Goal: Task Accomplishment & Management: Manage account settings

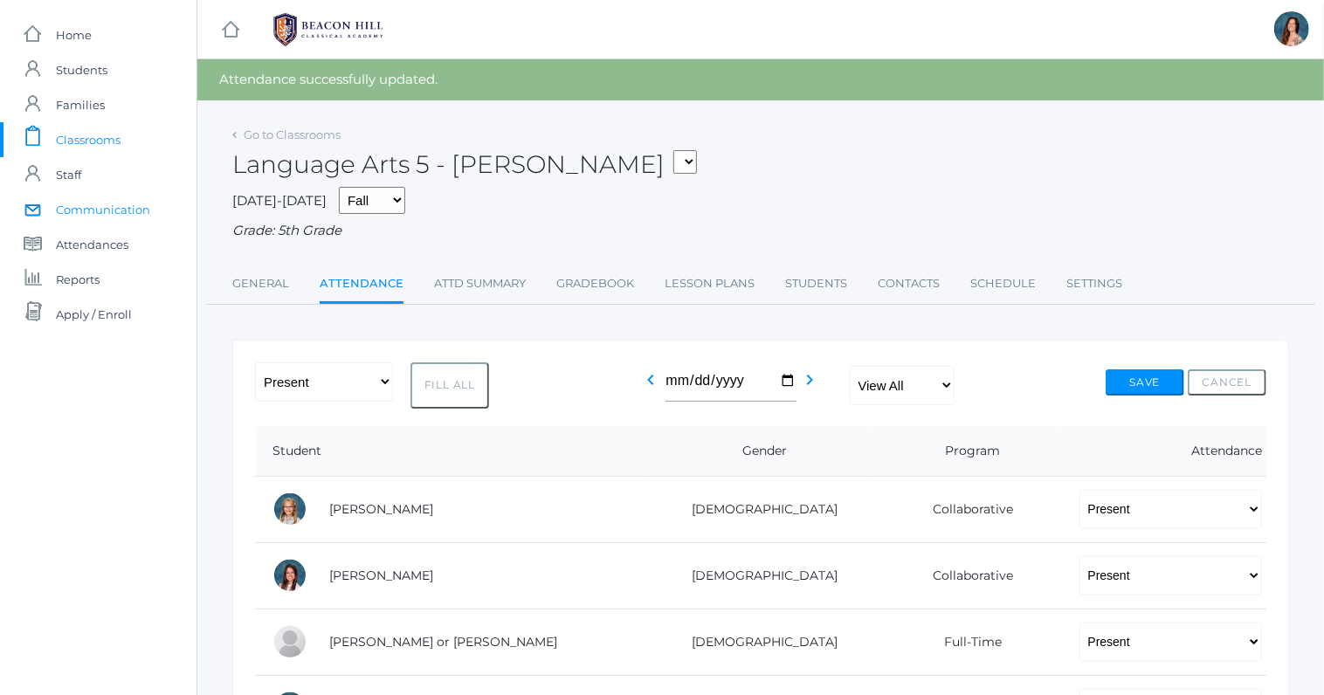
click at [69, 206] on span "Communication" at bounding box center [103, 209] width 94 height 35
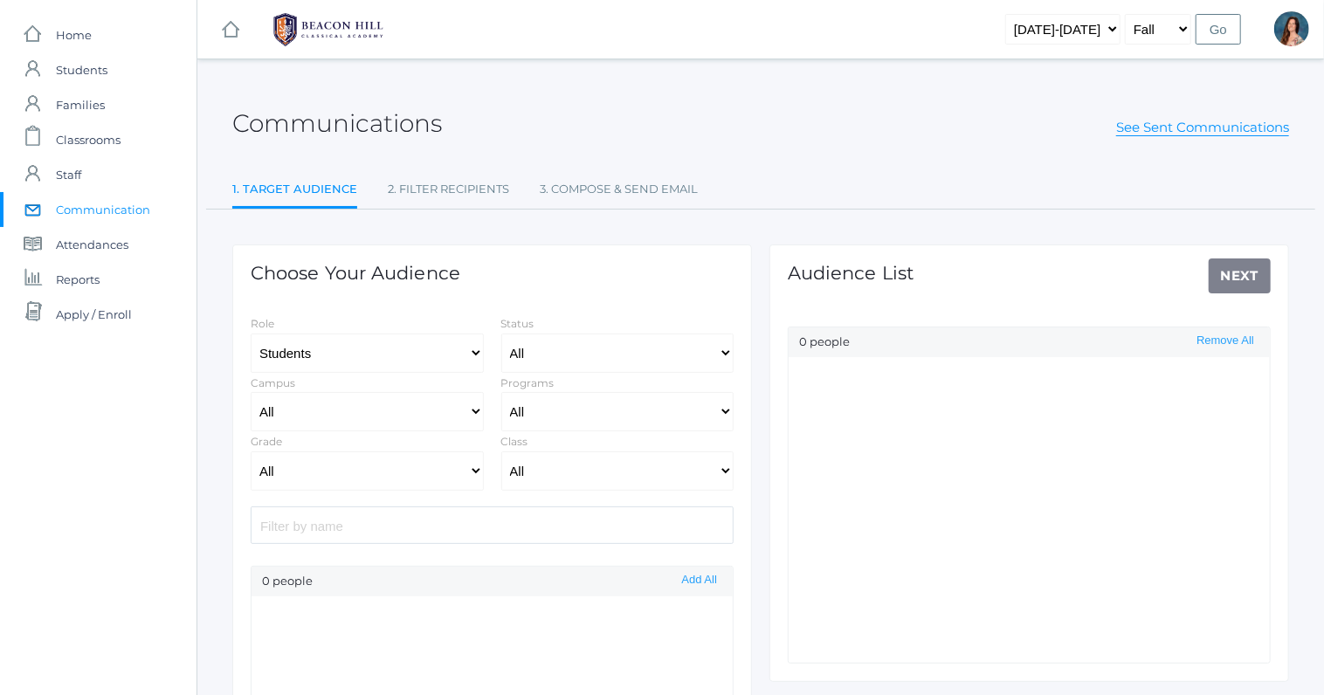
select select "Enrolled"
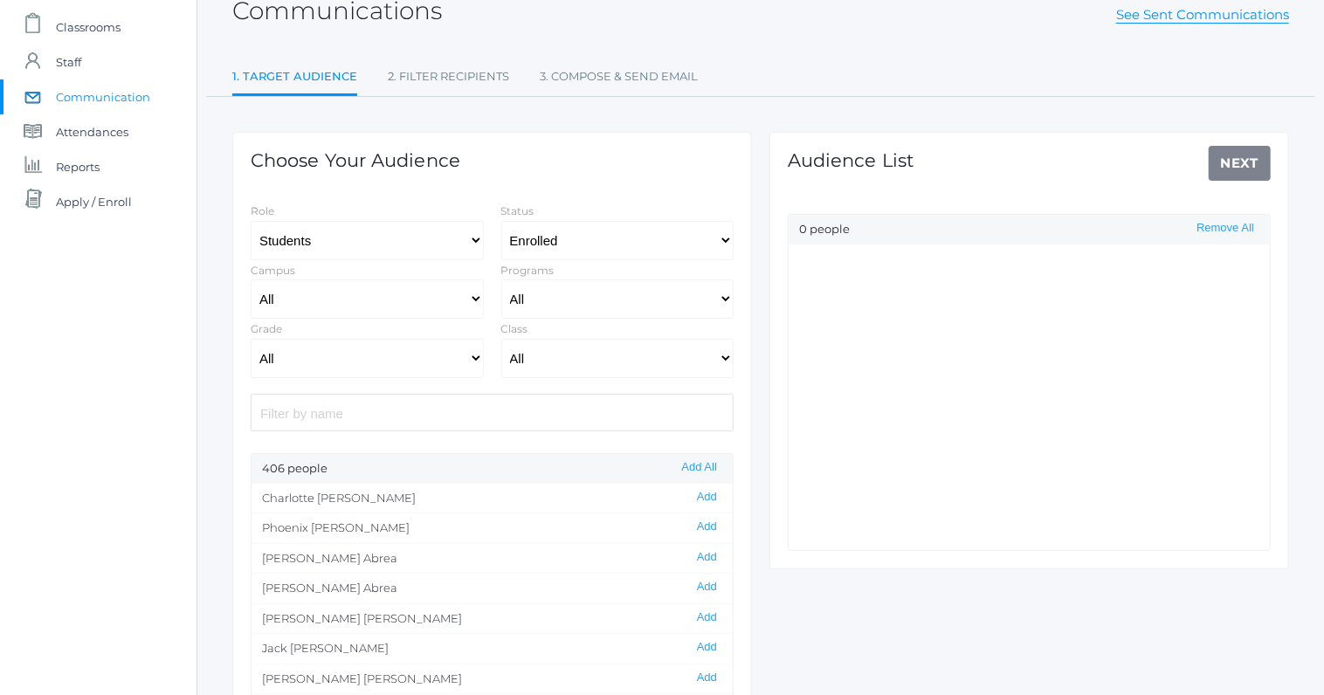
scroll to position [2, 0]
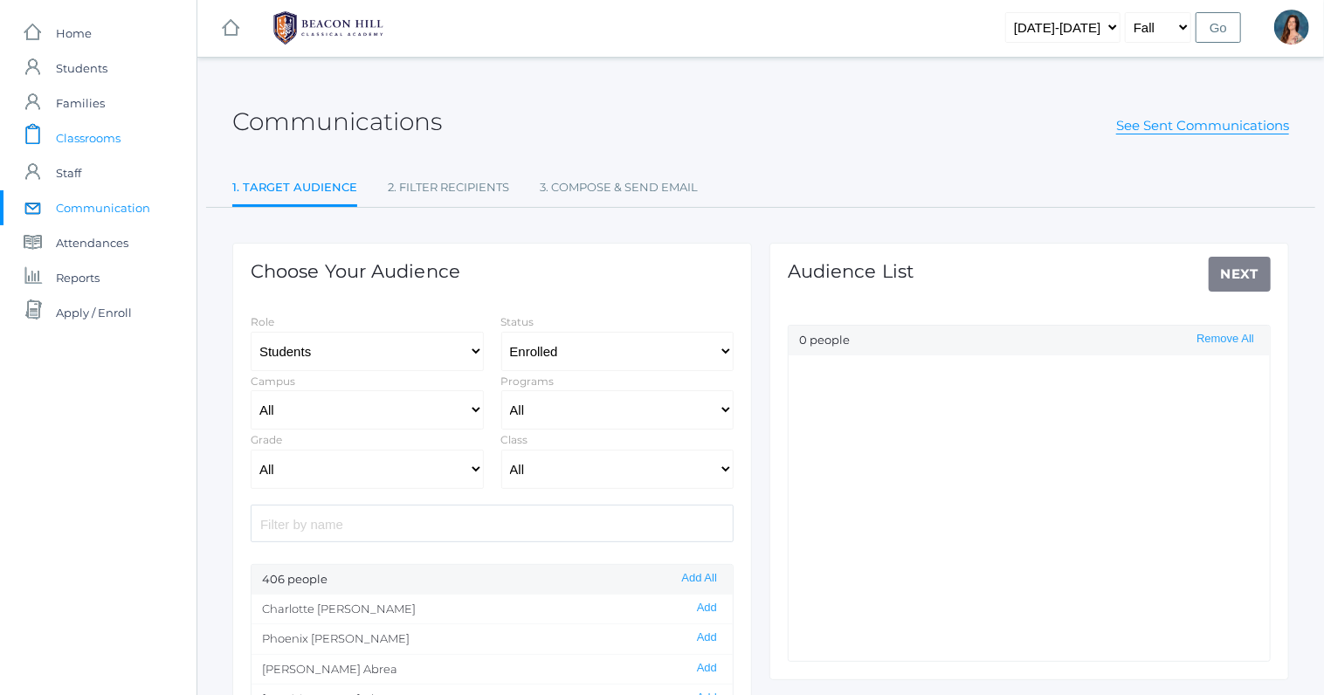
click at [71, 145] on span "Classrooms" at bounding box center [88, 138] width 65 height 35
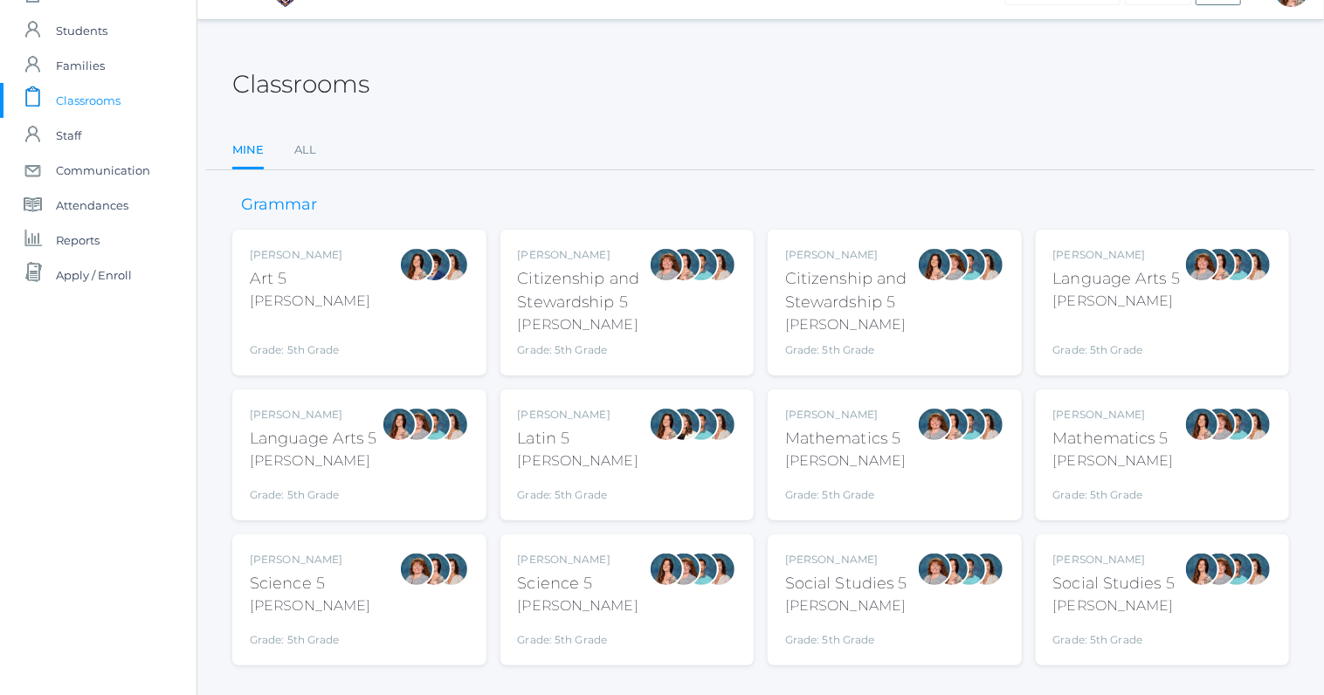
scroll to position [58, 0]
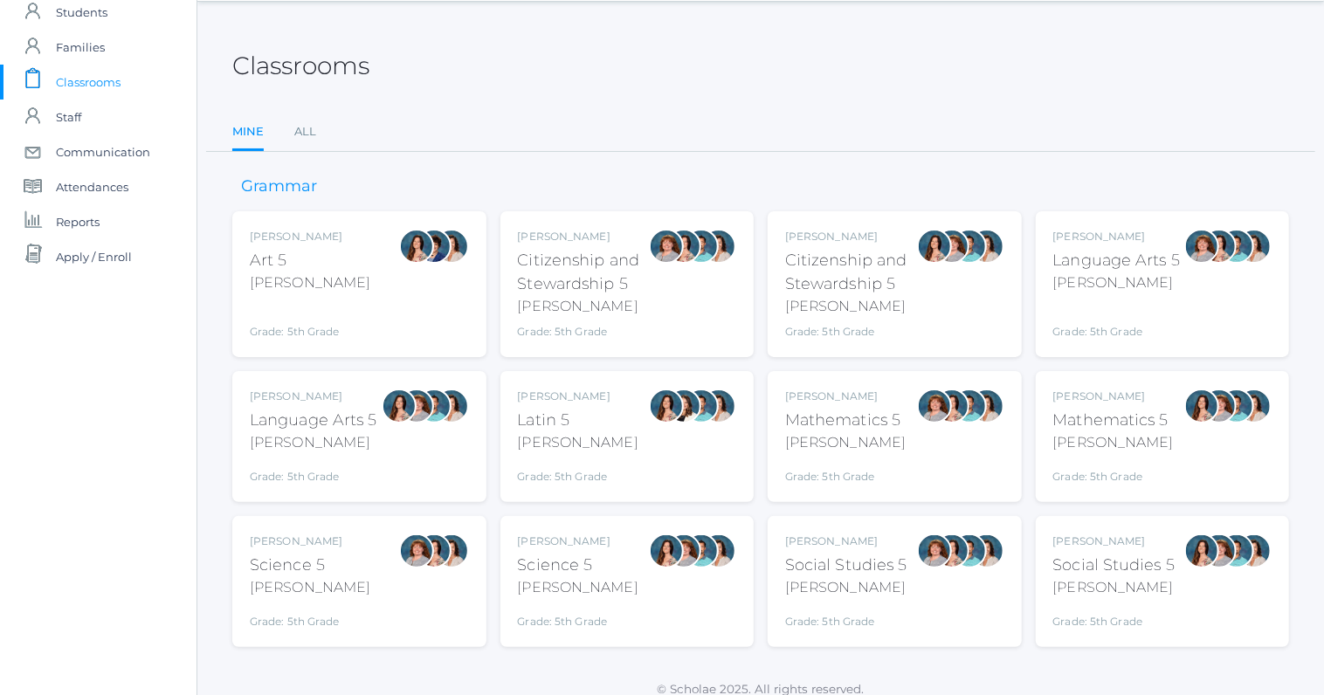
click at [330, 432] on div "Salazar" at bounding box center [314, 442] width 128 height 21
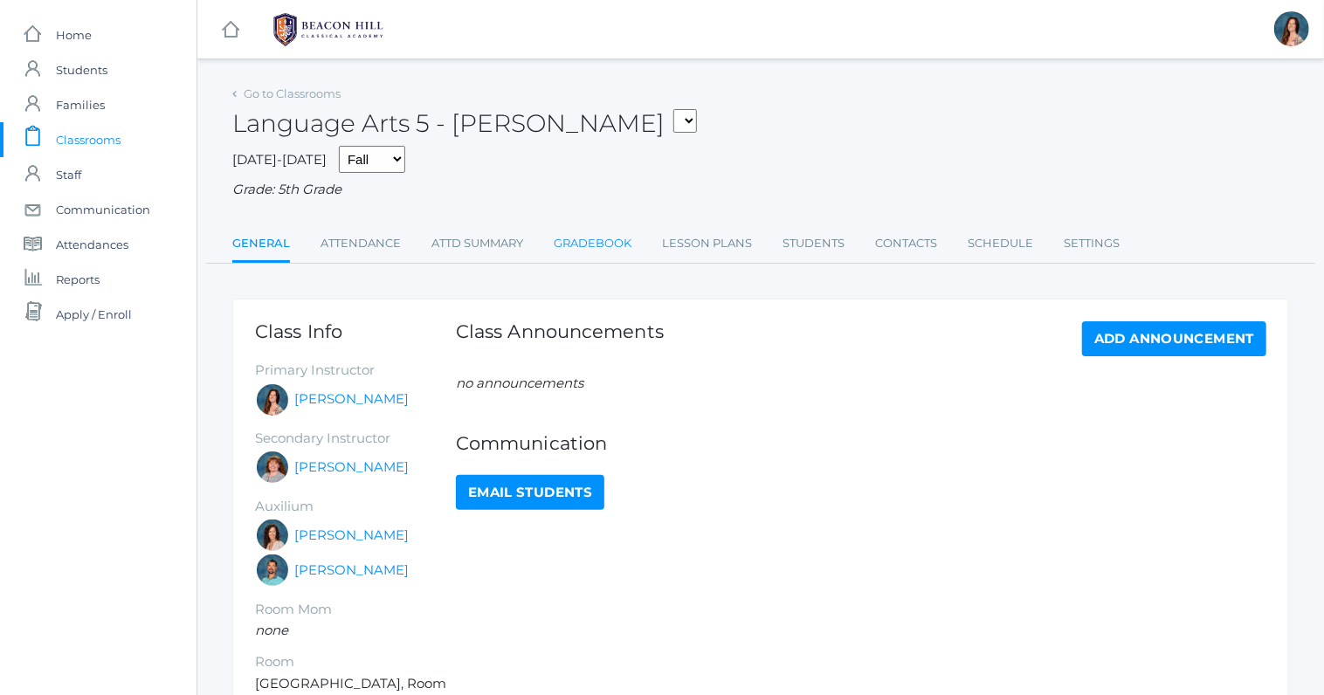
click at [590, 234] on link "Gradebook" at bounding box center [593, 243] width 78 height 35
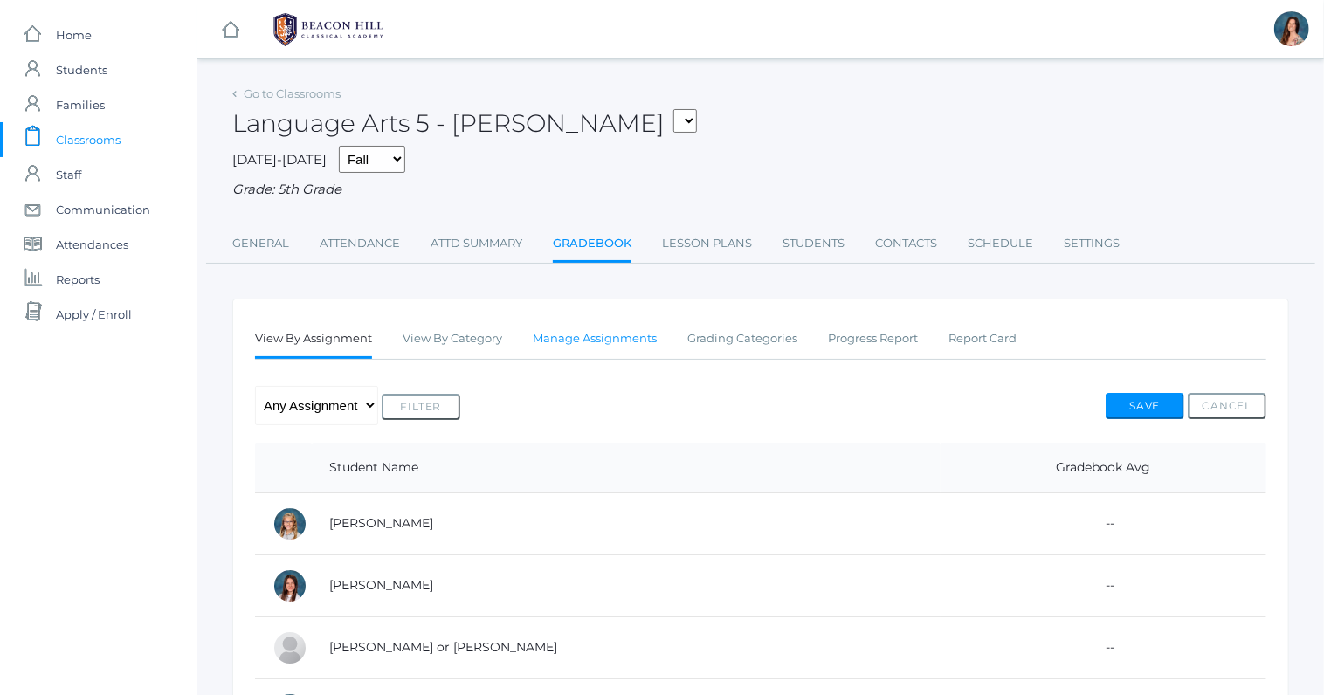
click at [584, 332] on link "Manage Assignments" at bounding box center [595, 338] width 124 height 35
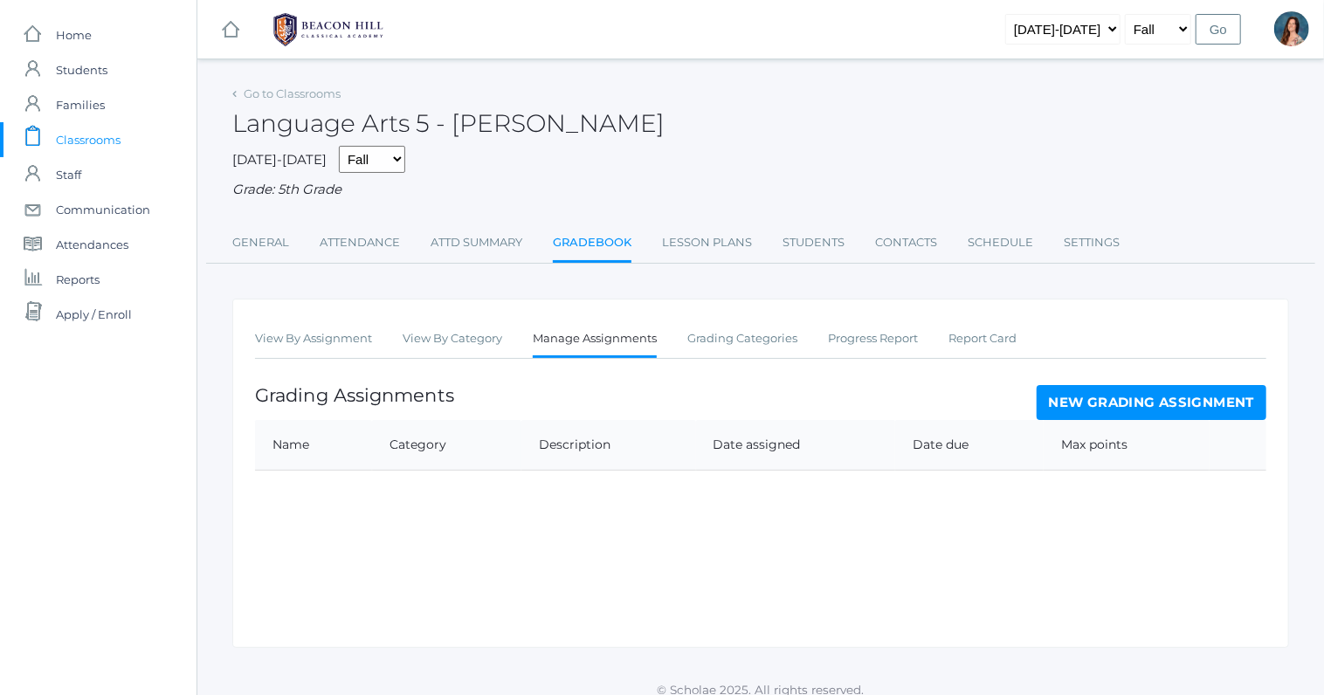
click at [1116, 391] on link "New Grading Assignment" at bounding box center [1152, 402] width 230 height 35
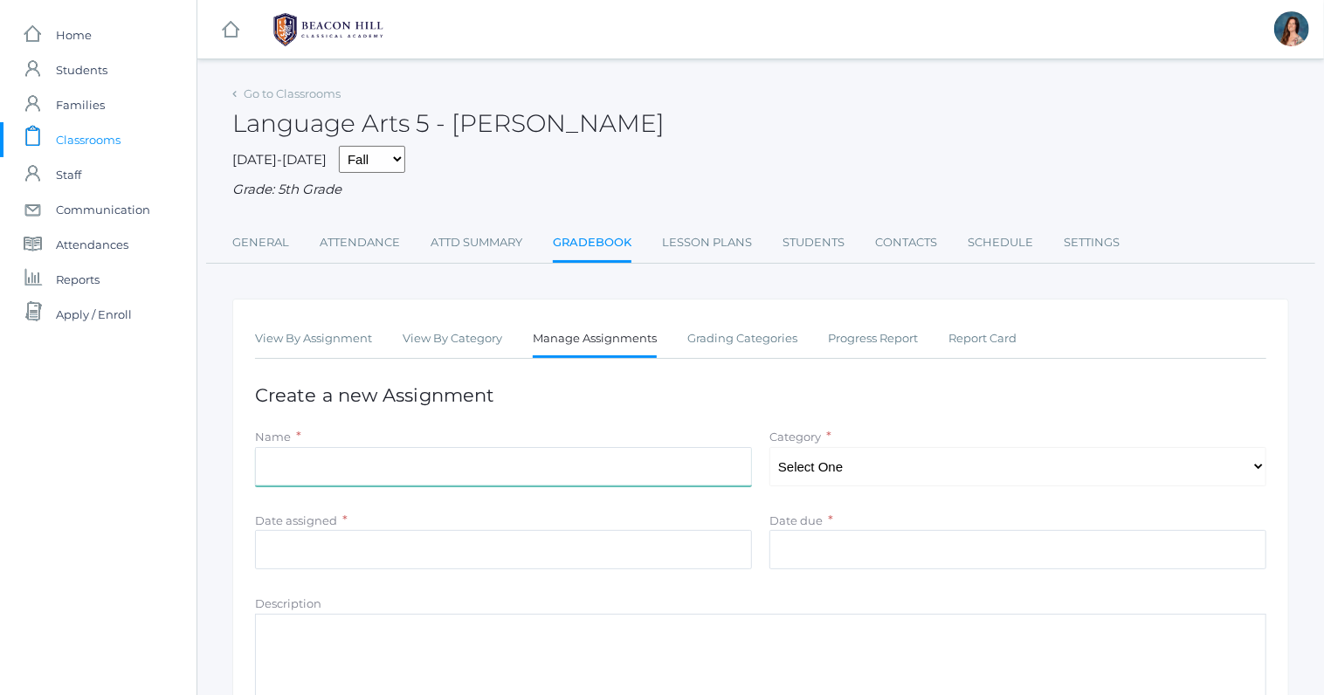
click at [332, 468] on input "Name" at bounding box center [503, 466] width 497 height 39
type input "Subjects and predicates"
select select "1029"
click option "Grammar" at bounding box center [0, 0] width 0 height 0
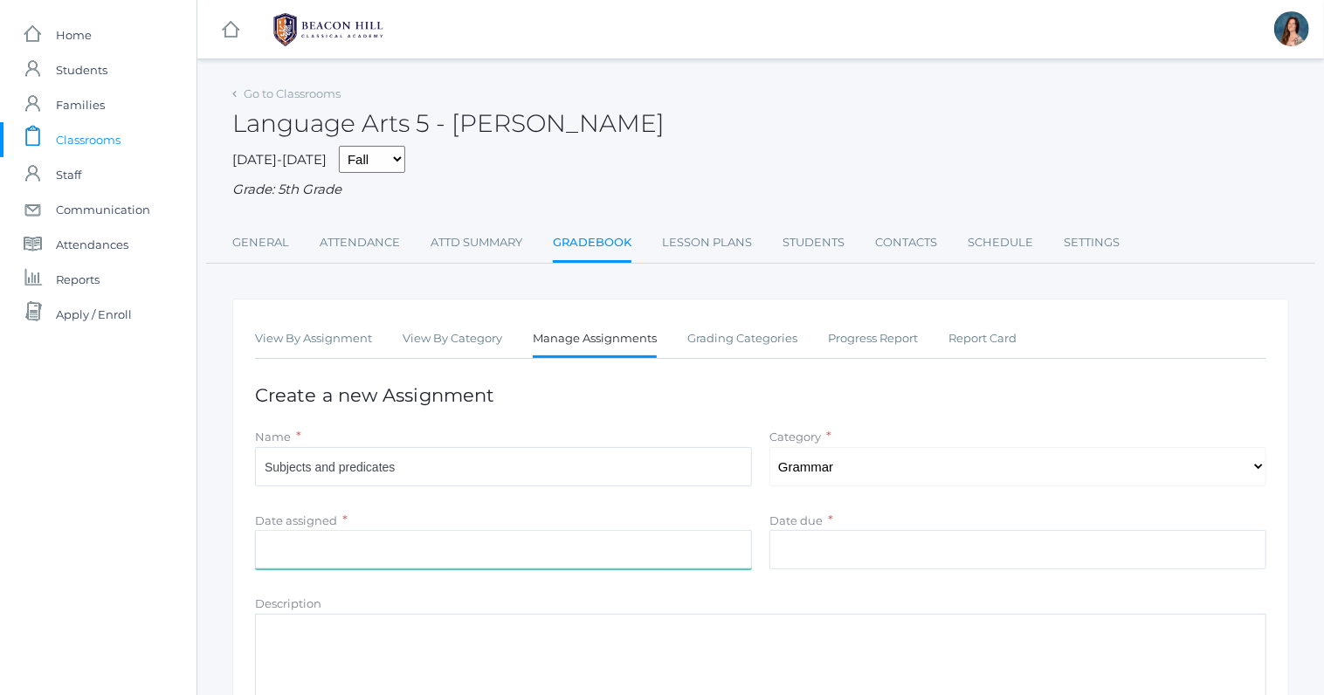
click at [352, 535] on input "Date assigned" at bounding box center [503, 549] width 497 height 39
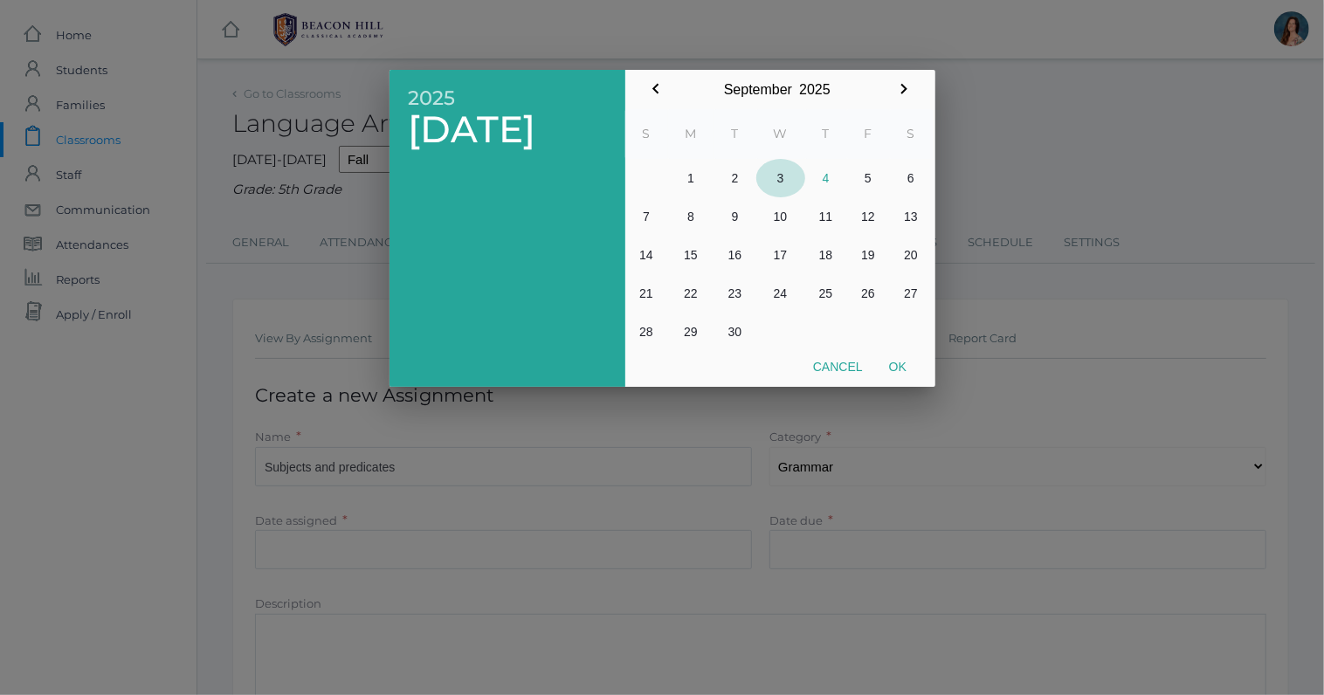
click at [790, 176] on button "3" at bounding box center [780, 178] width 49 height 38
click at [901, 376] on button "Ok" at bounding box center [898, 366] width 44 height 31
type input "[DATE]"
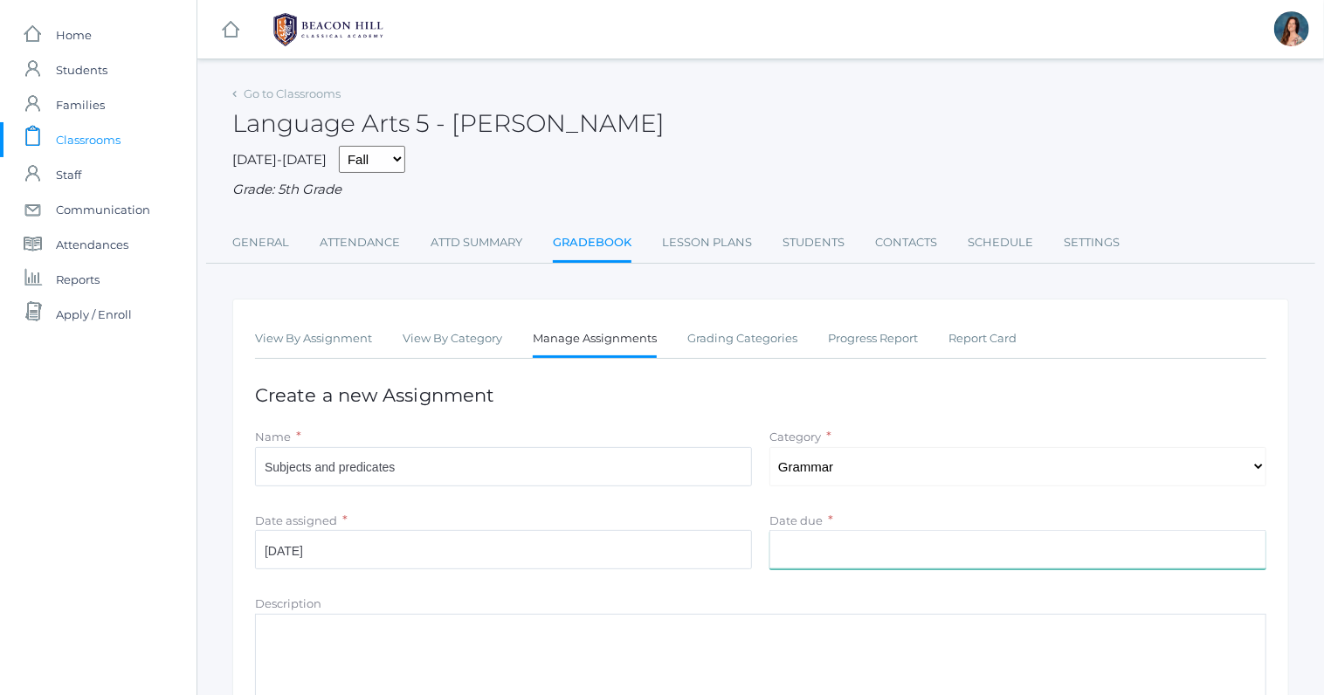
click at [790, 554] on input "Date due" at bounding box center [1017, 549] width 497 height 39
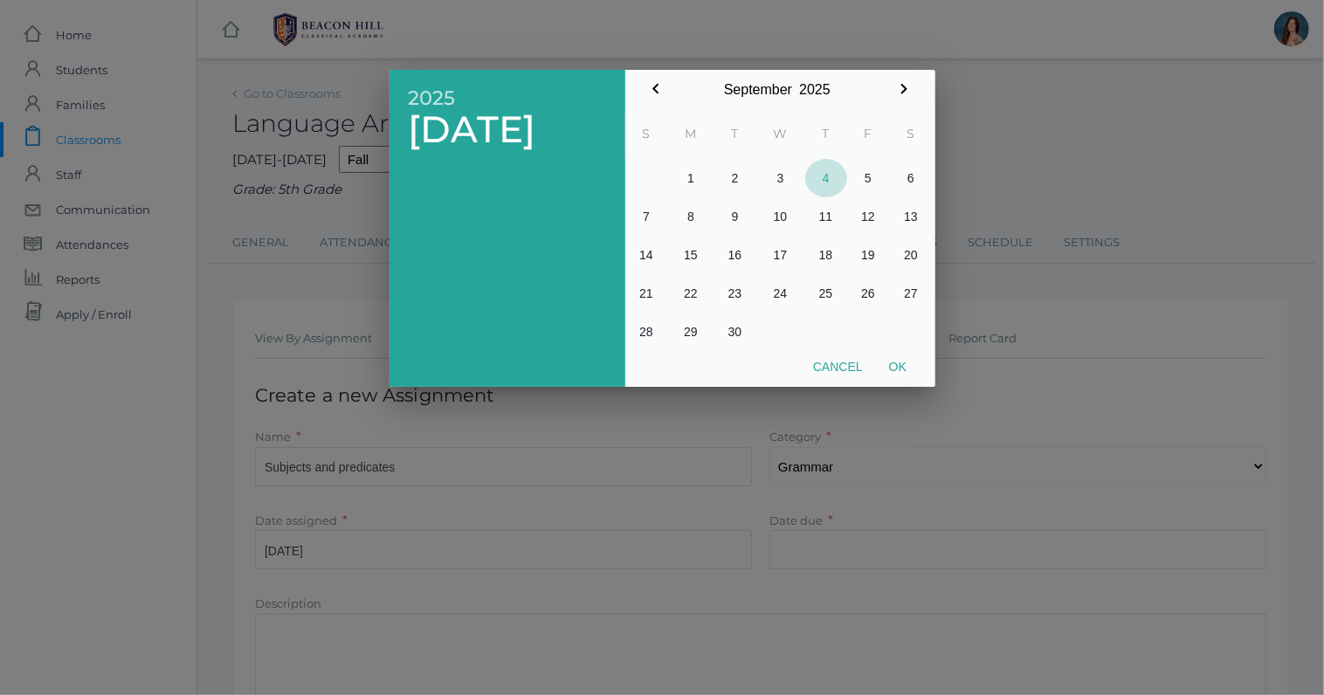
click at [817, 176] on button "4" at bounding box center [826, 178] width 42 height 38
click at [897, 356] on button "Ok" at bounding box center [898, 366] width 44 height 31
type input "[DATE]"
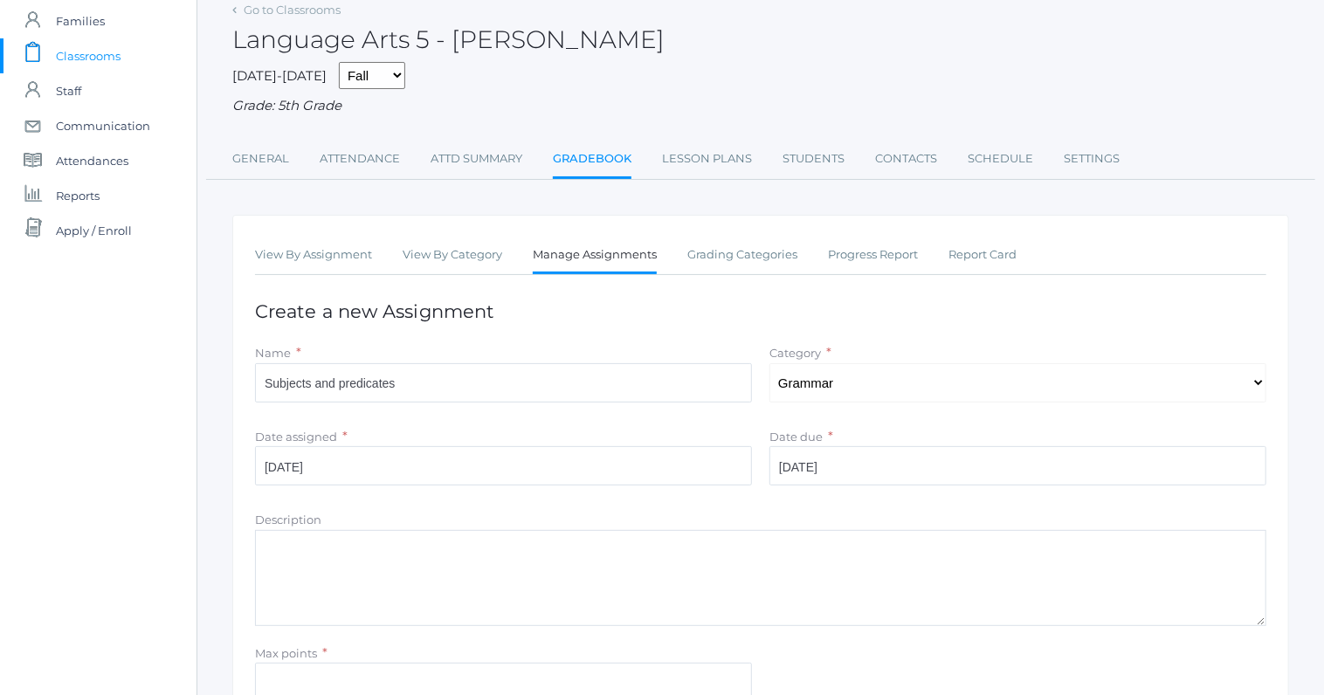
scroll to position [231, 0]
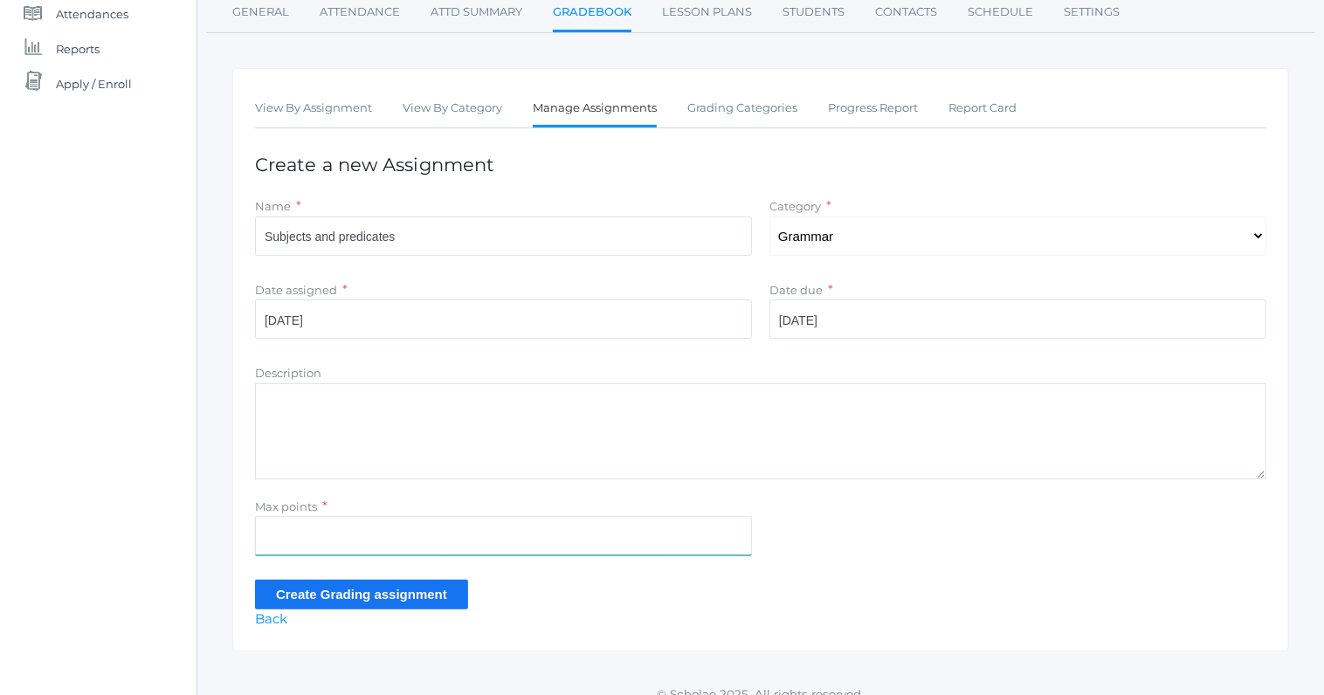
click at [278, 523] on input "Max points" at bounding box center [503, 535] width 497 height 39
type input "10"
click at [286, 595] on input "Create Grading assignment" at bounding box center [361, 594] width 213 height 29
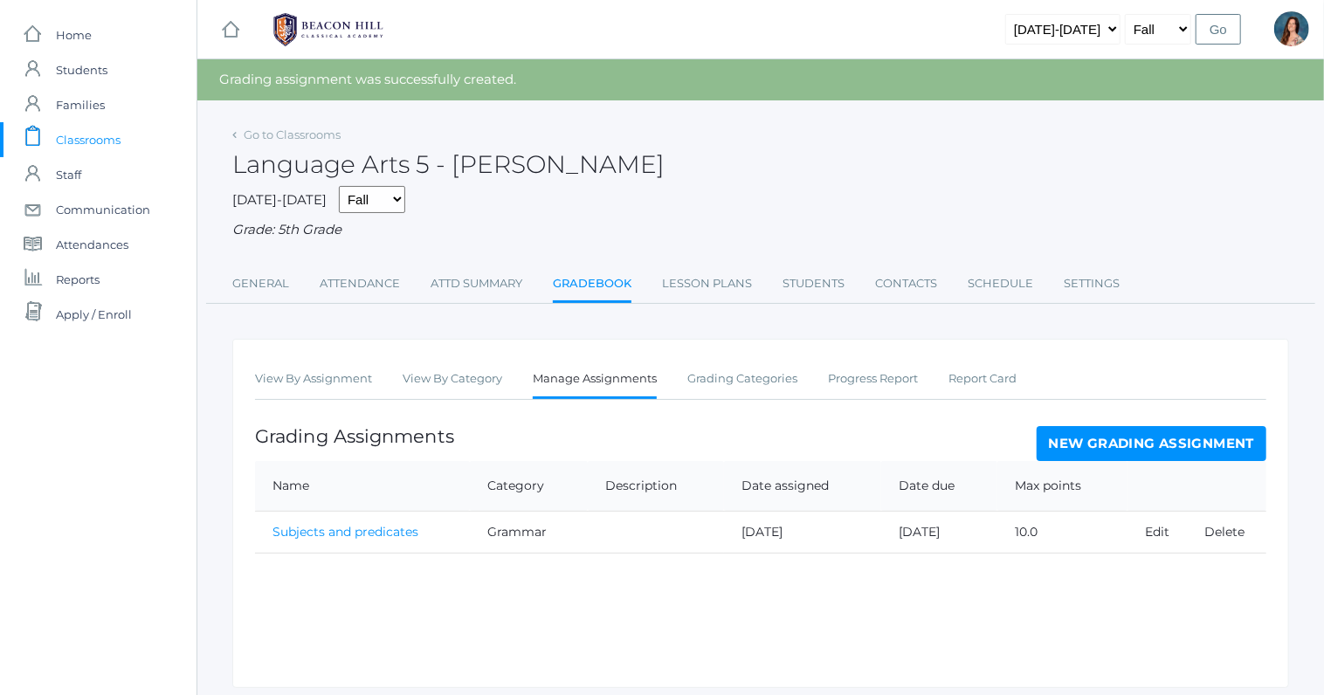
click at [1139, 434] on link "New Grading Assignment" at bounding box center [1152, 443] width 230 height 35
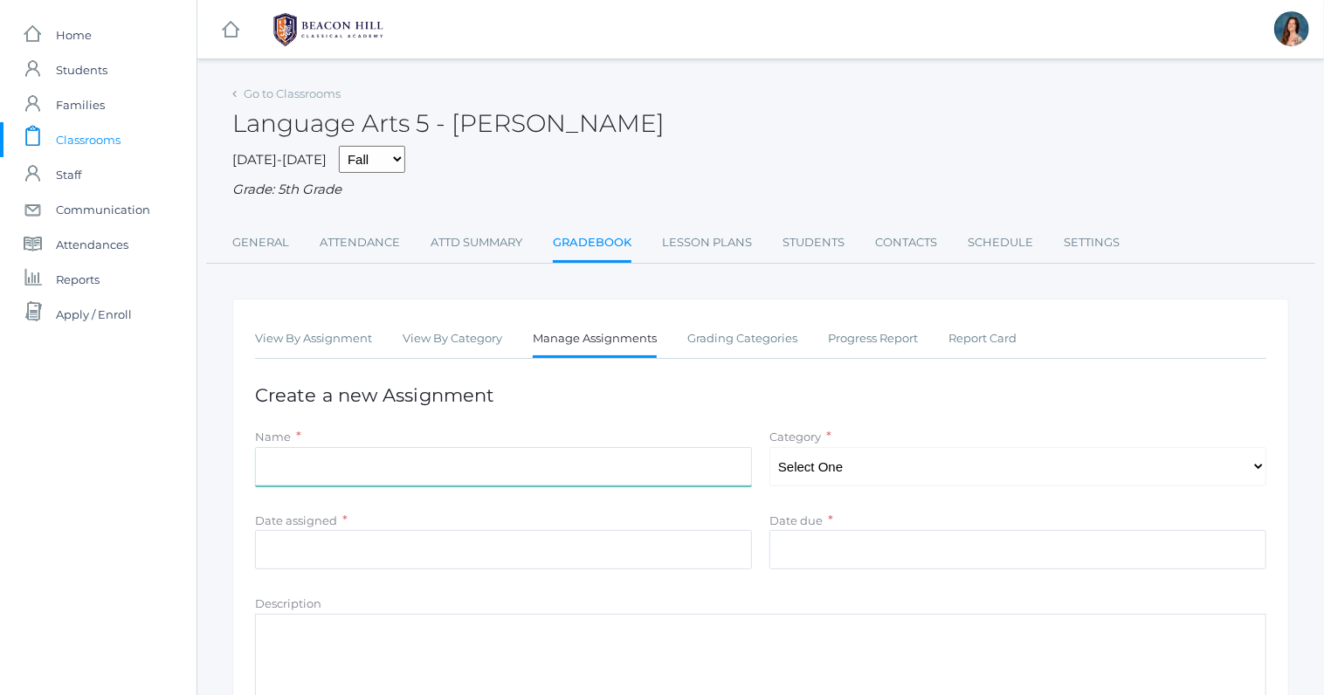
click at [319, 463] on input "Name" at bounding box center [503, 466] width 497 height 39
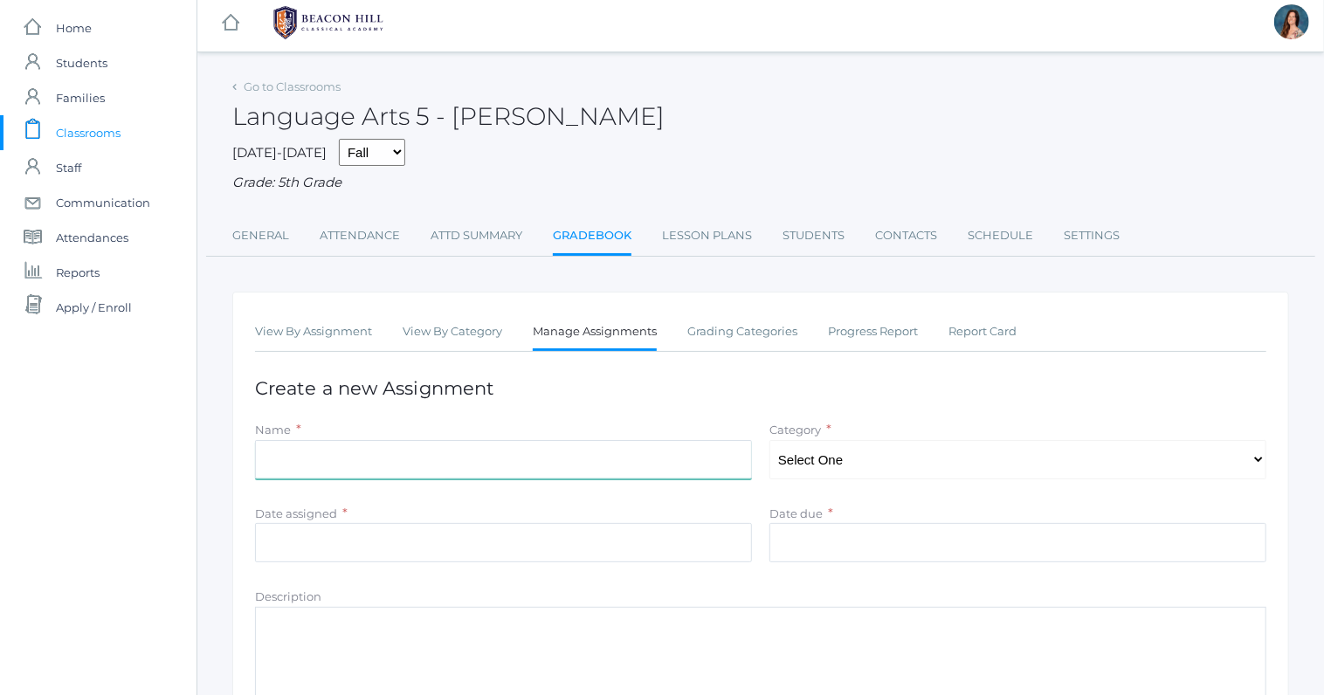
scroll to position [246, 0]
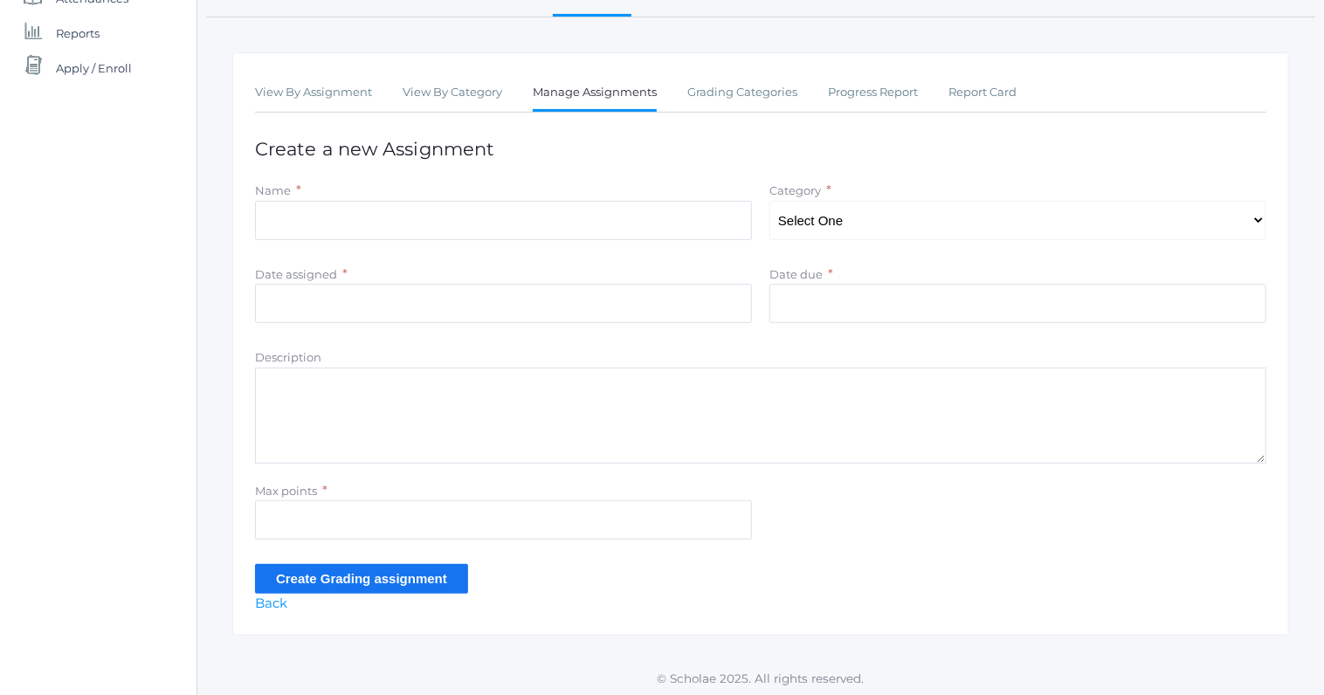
click at [555, 93] on link "Manage Assignments" at bounding box center [595, 94] width 124 height 38
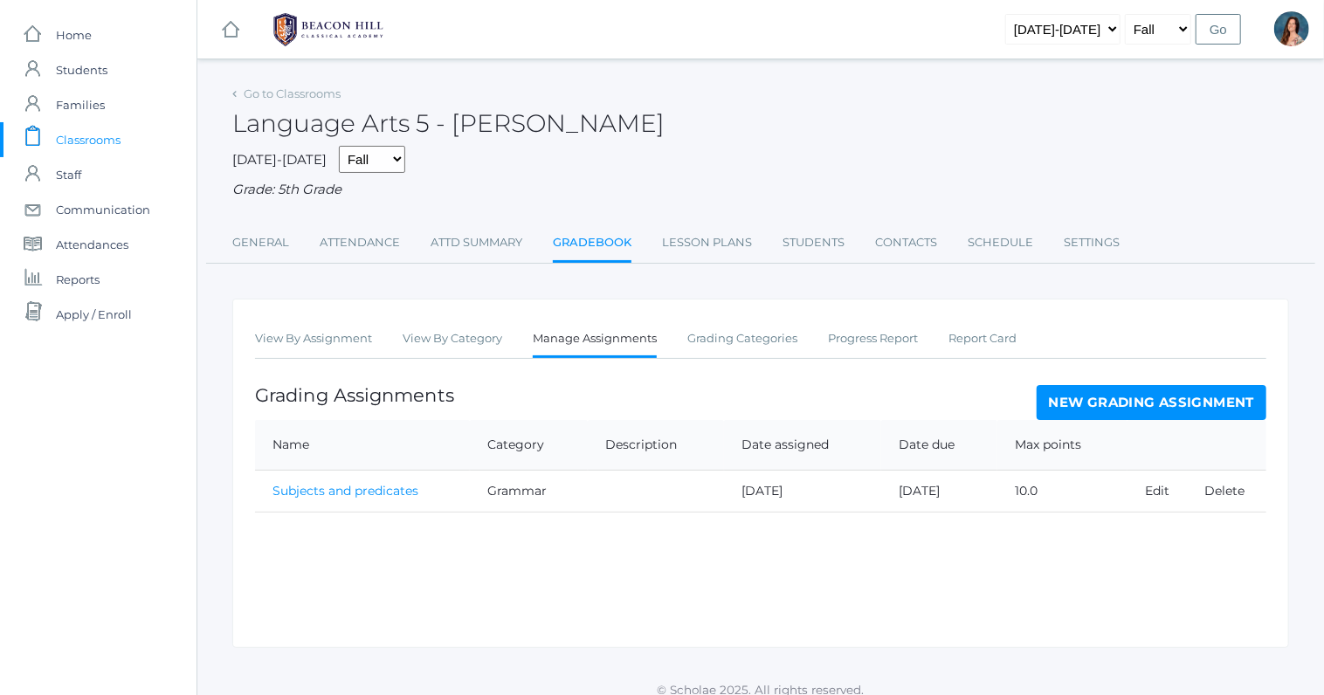
click at [307, 486] on link "Subjects and predicates" at bounding box center [345, 491] width 146 height 16
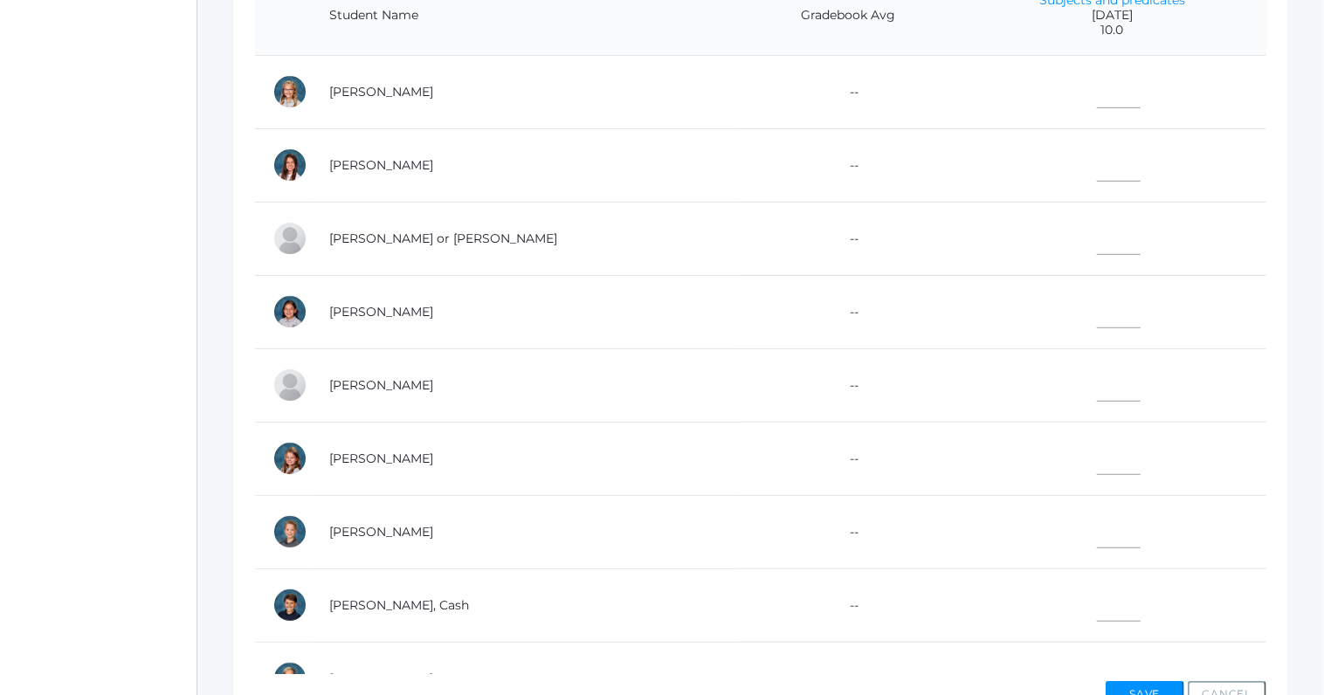
scroll to position [504, 0]
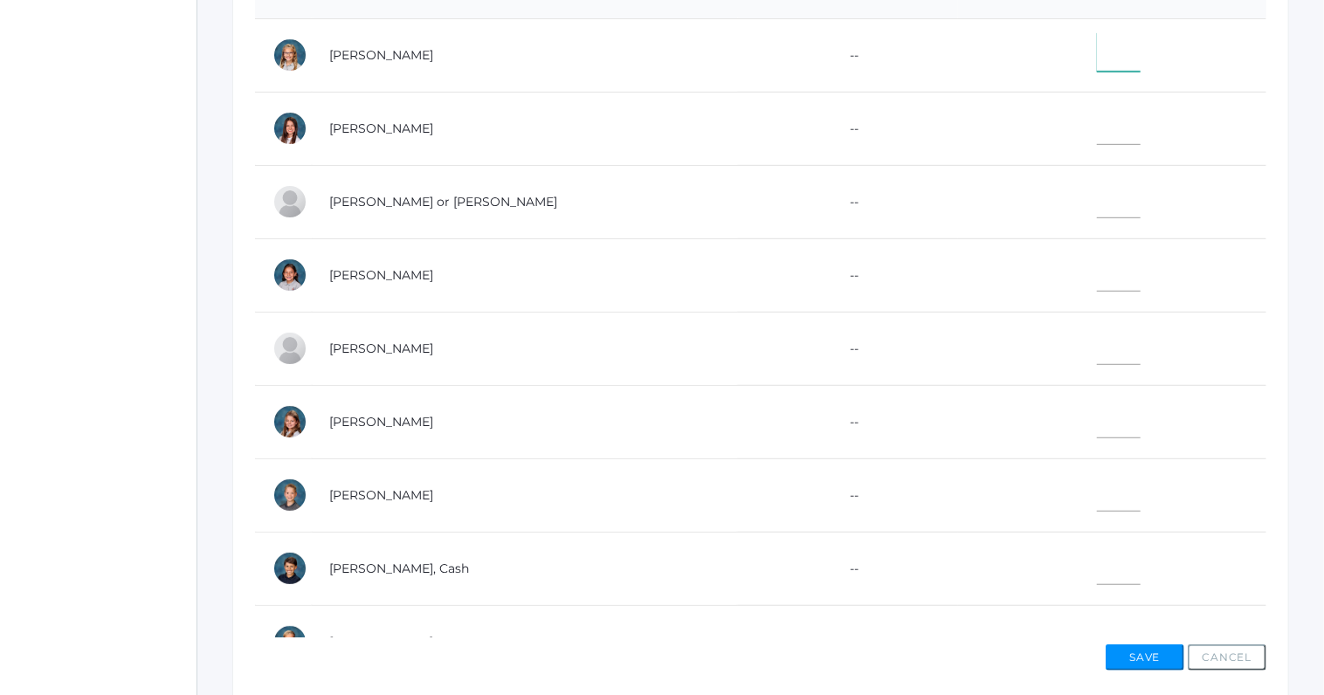
click at [1097, 57] on input"] "text" at bounding box center [1119, 51] width 44 height 39
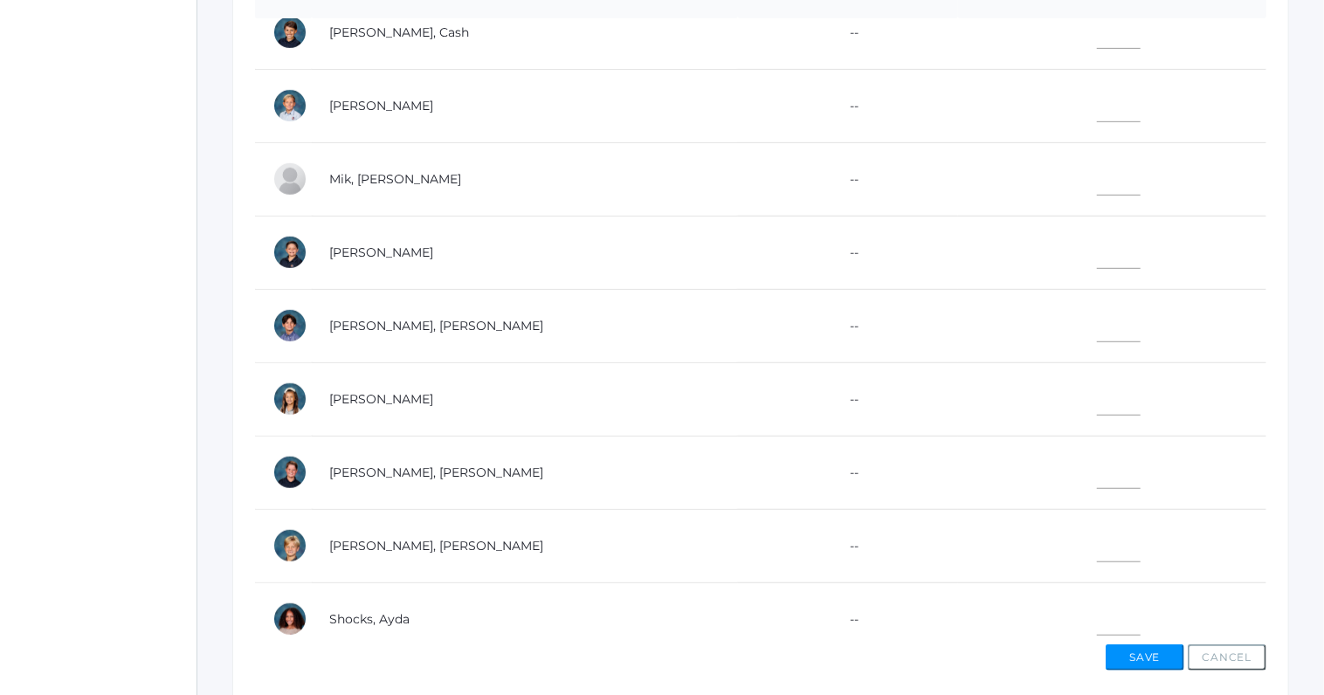
scroll to position [539, 0]
click at [1097, 469] on input"] "text" at bounding box center [1119, 466] width 44 height 39
type input"] "10"
click at [1097, 249] on input"] "text" at bounding box center [1119, 246] width 44 height 39
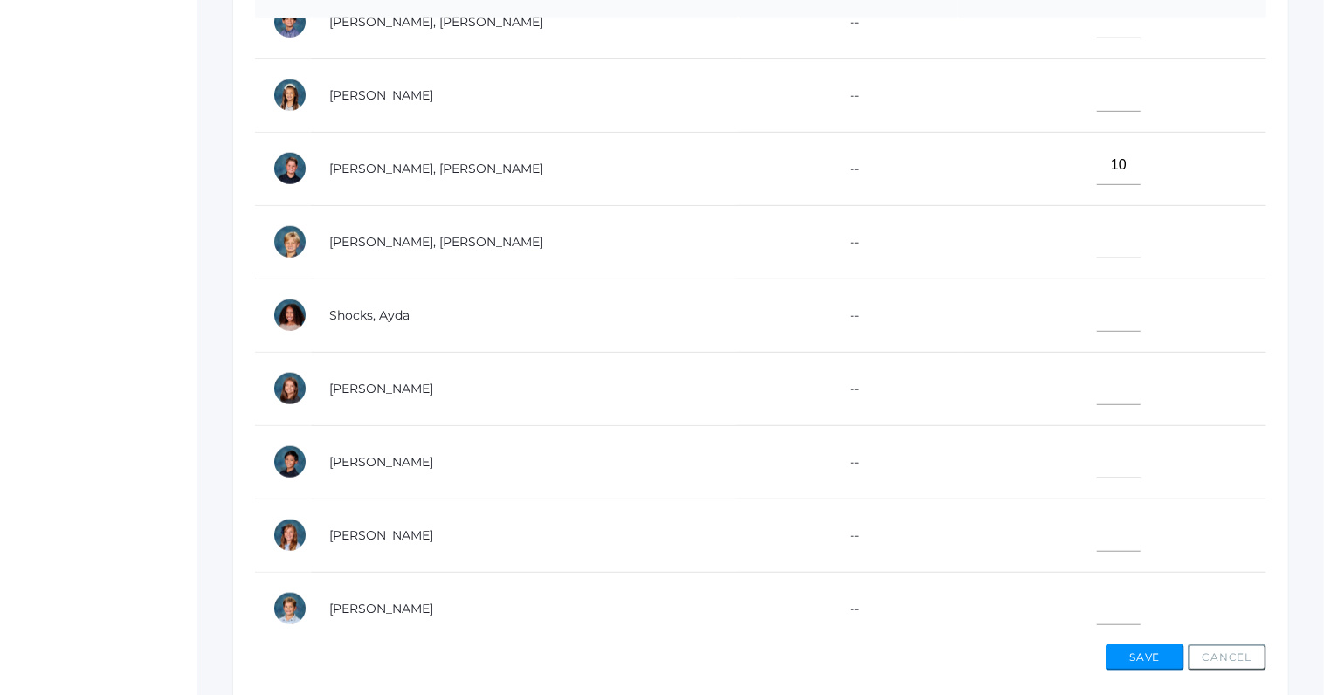
scroll to position [576, 0]
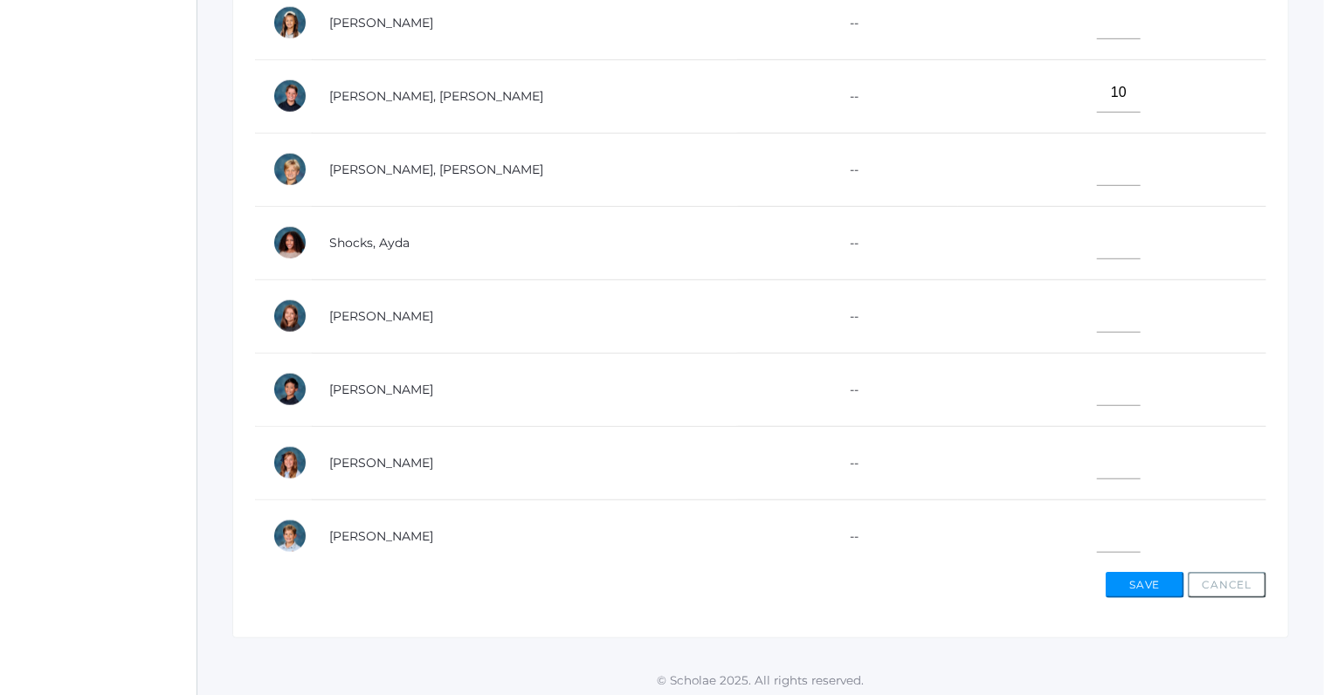
type input"] "10"
click at [1097, 445] on input"] "text" at bounding box center [1119, 459] width 44 height 39
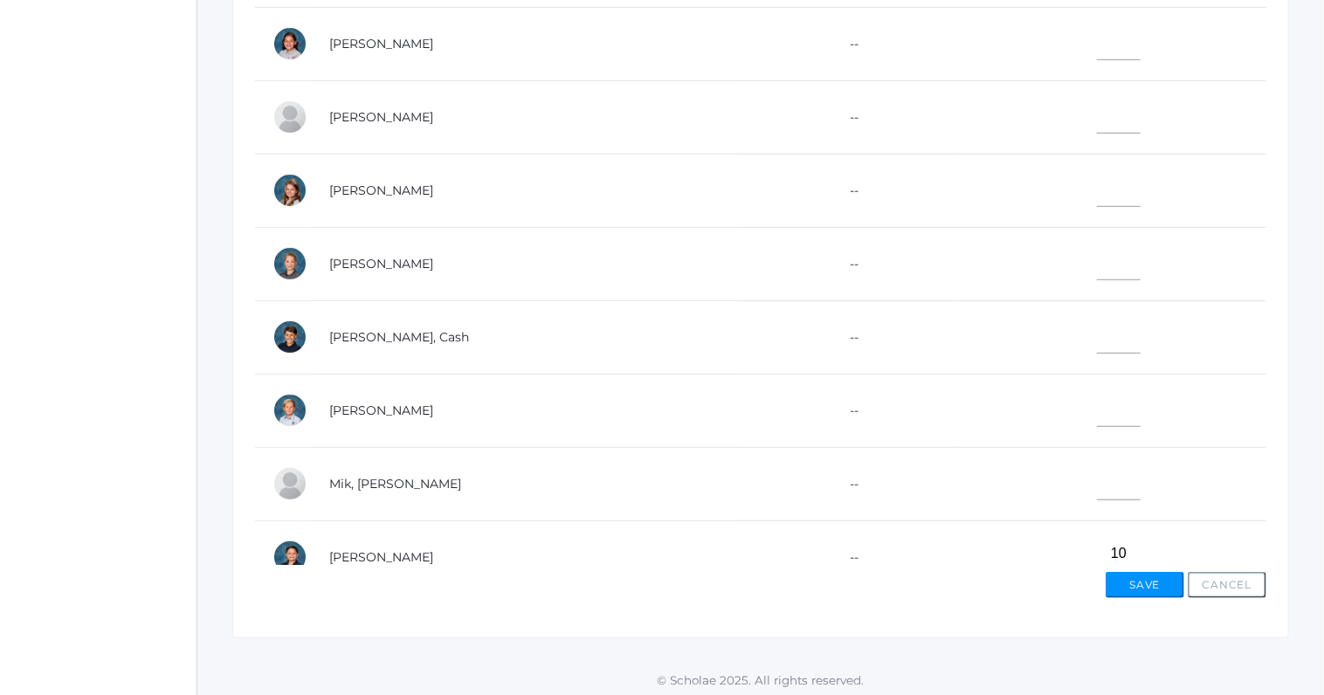
scroll to position [0, 0]
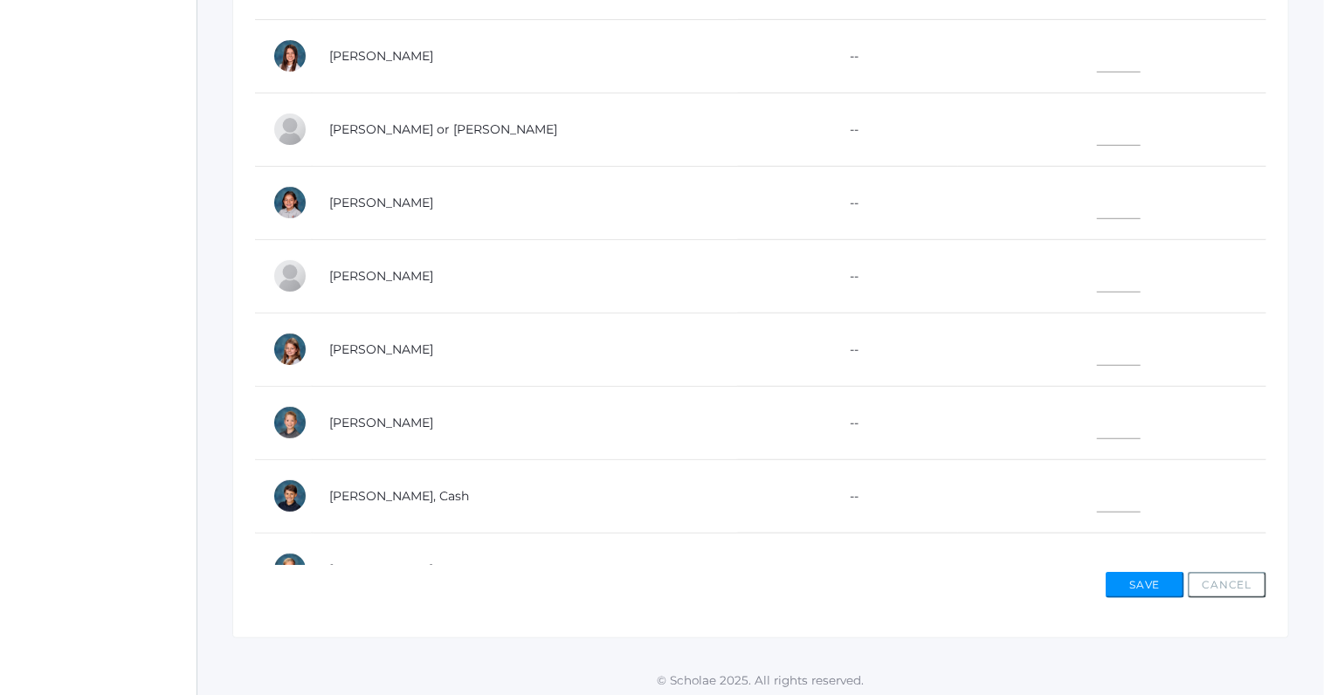
type input"] "10"
click at [1097, 350] on input"] "text" at bounding box center [1119, 346] width 44 height 39
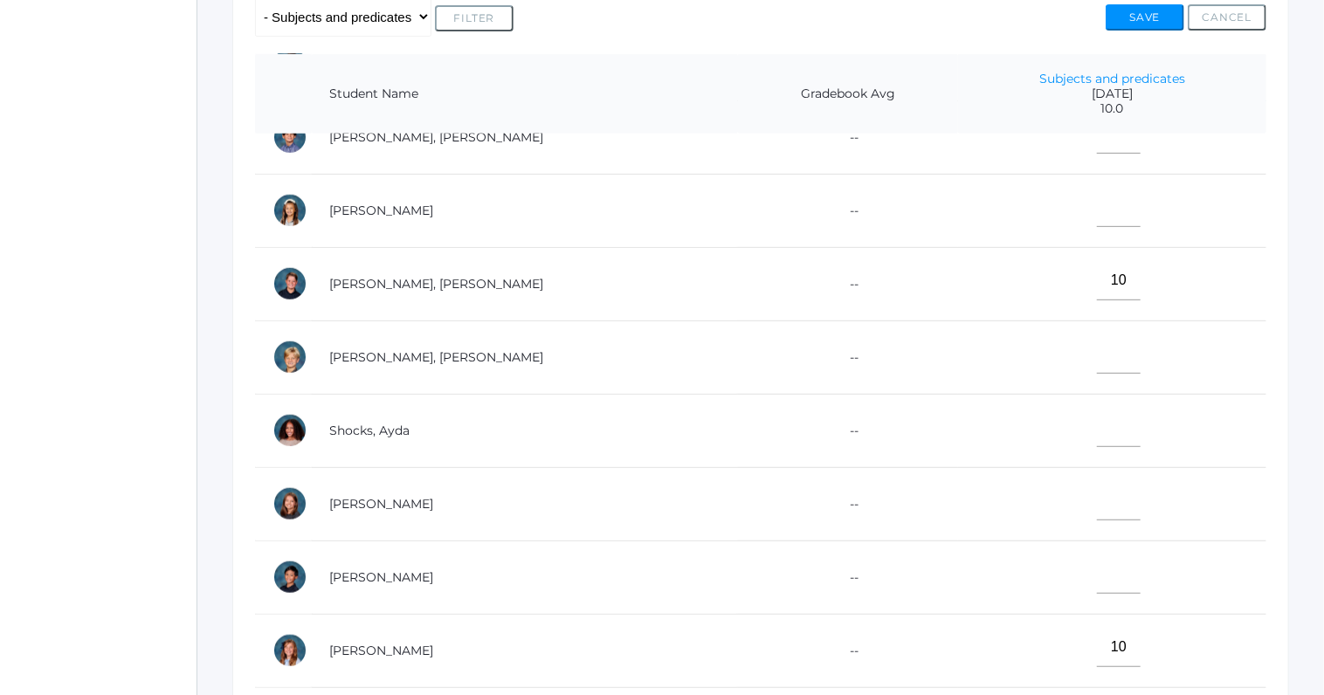
scroll to position [420, 0]
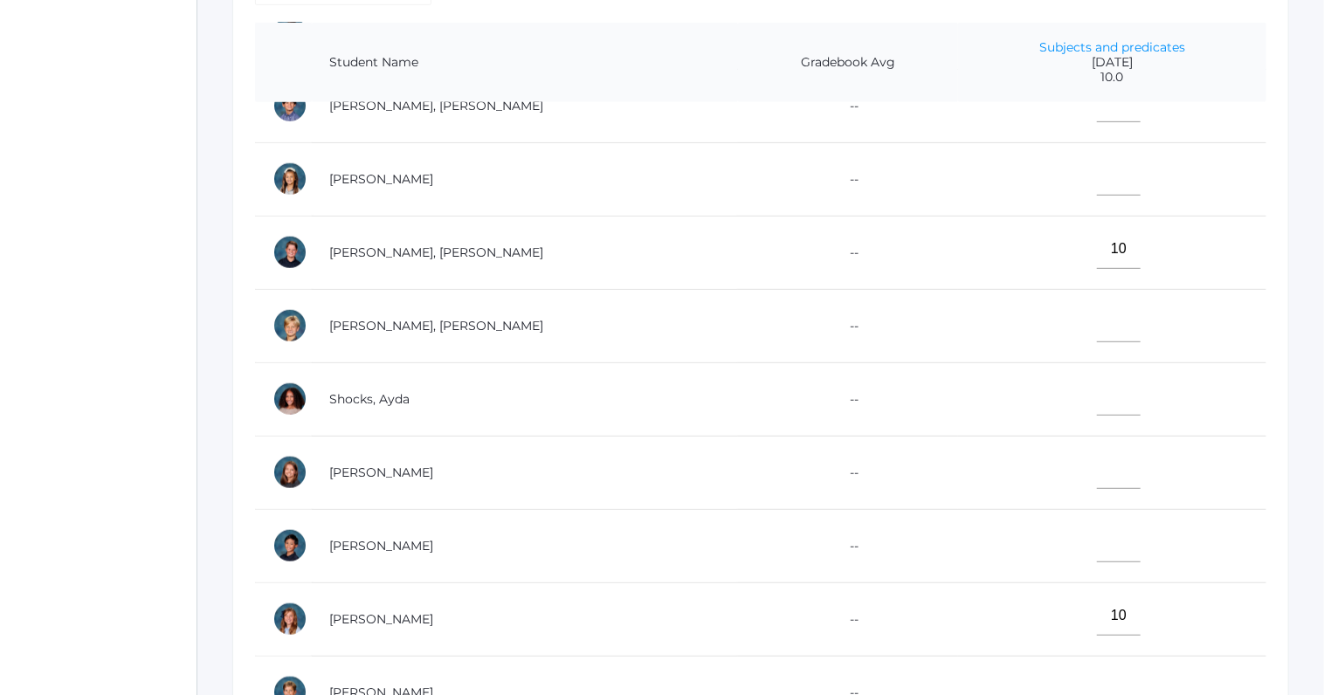
type input"] "10"
click at [738, 295] on td "--" at bounding box center [848, 325] width 220 height 73
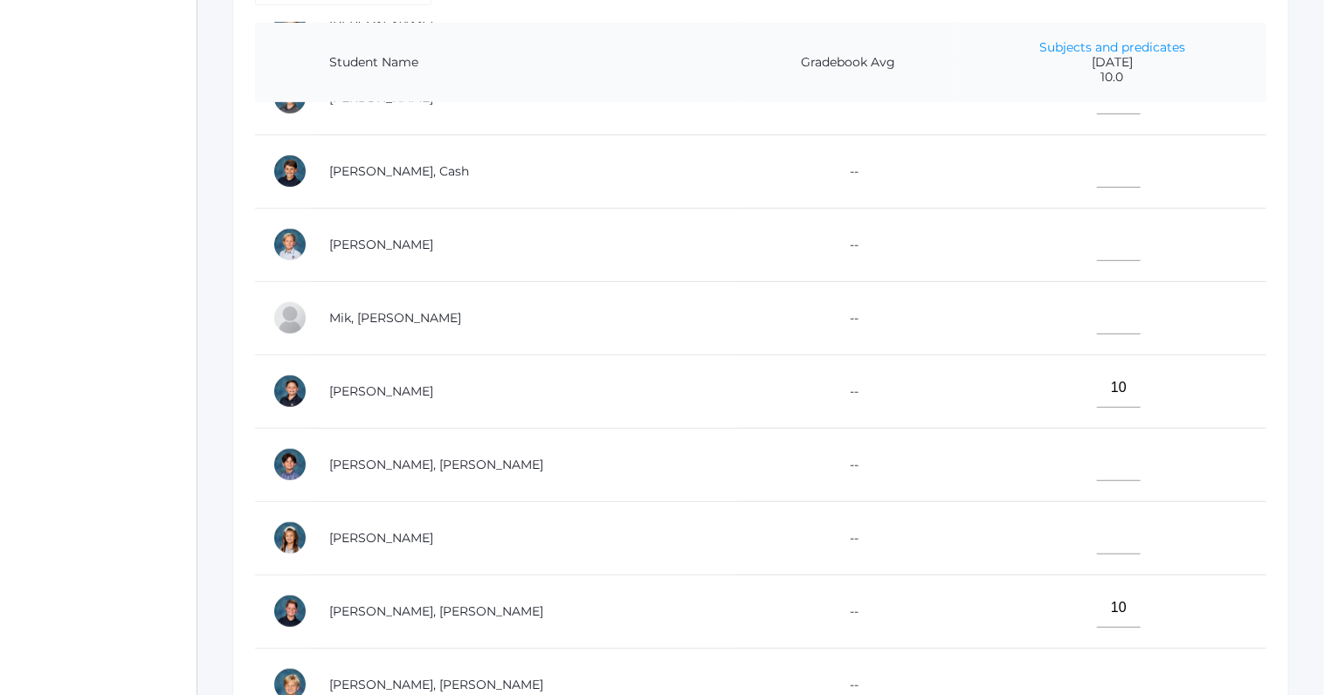
scroll to position [481, 0]
click at [1097, 245] on input"] "text" at bounding box center [1119, 241] width 44 height 39
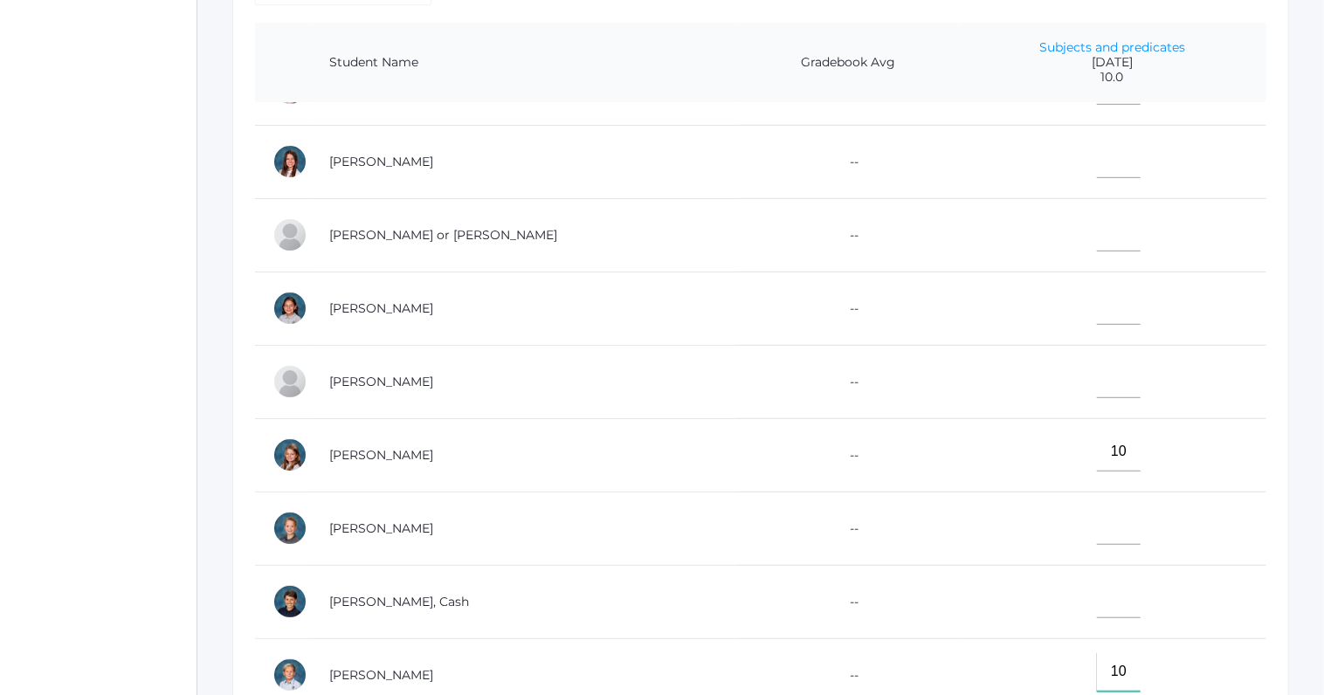
scroll to position [0, 0]
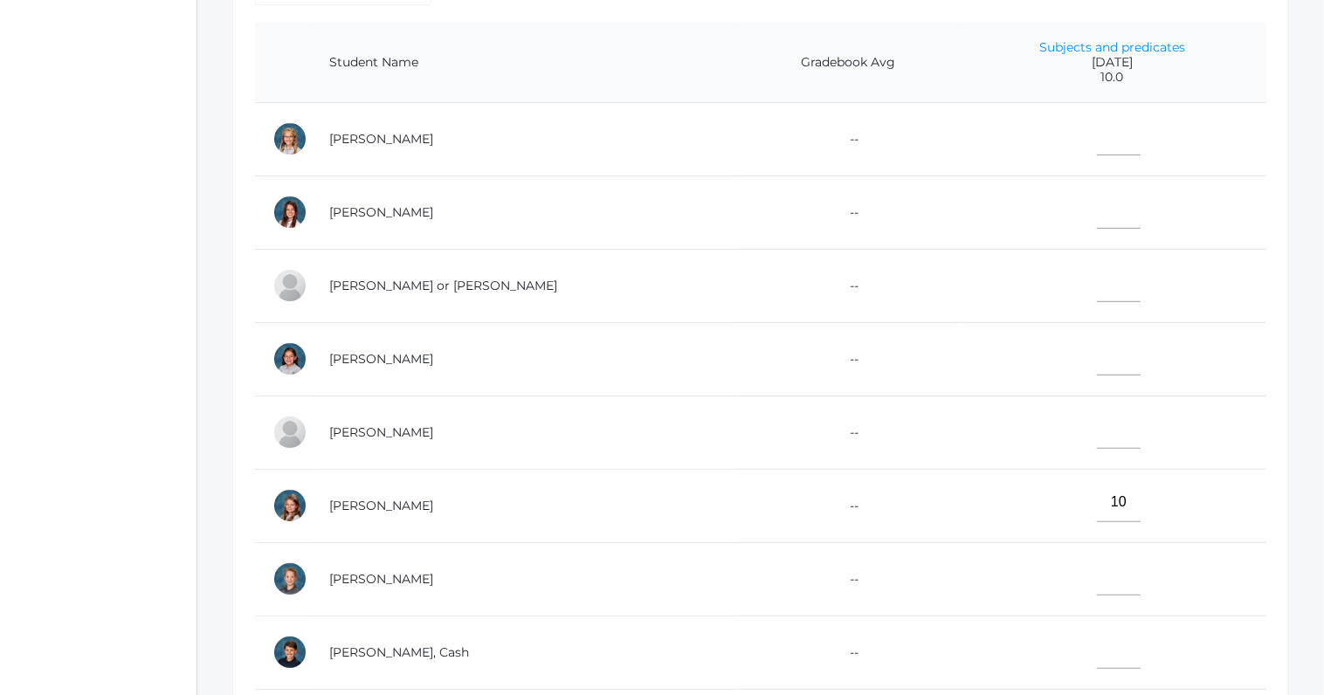
type input"] "10"
click at [1097, 139] on input"] "text" at bounding box center [1119, 135] width 44 height 39
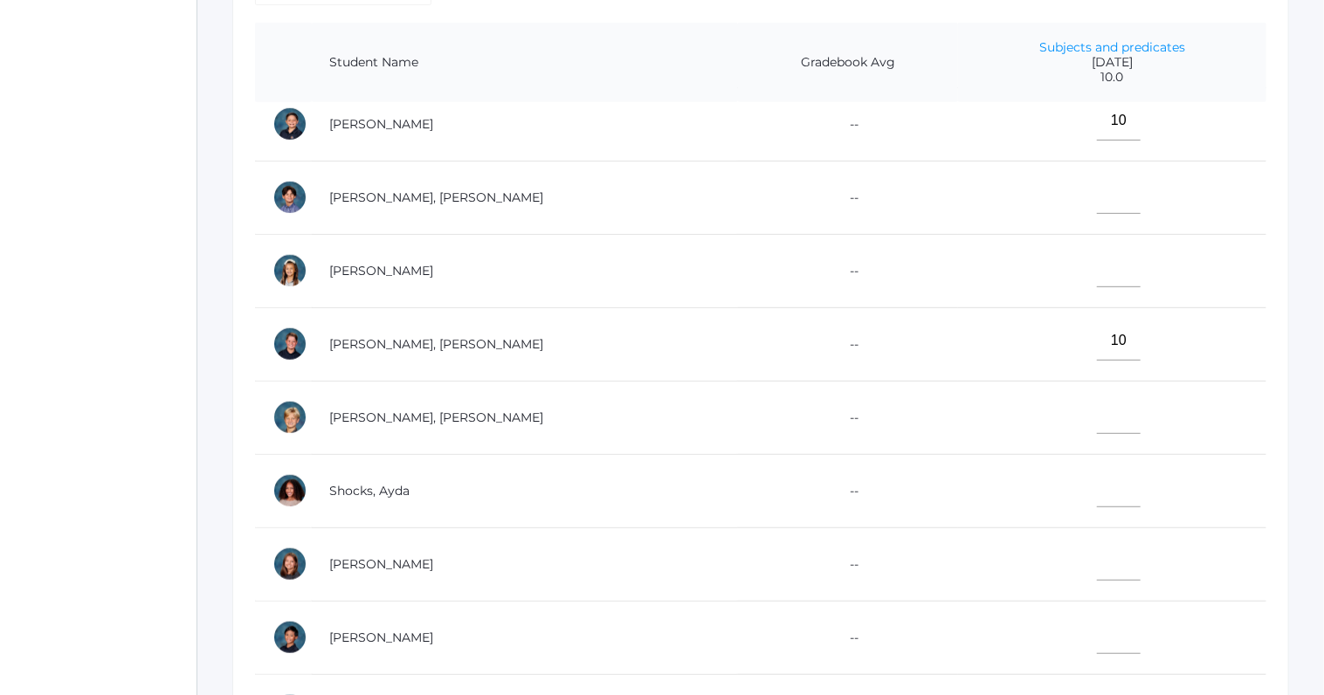
scroll to position [751, 0]
type input"] "10"
click at [1097, 620] on input"] "text" at bounding box center [1119, 631] width 44 height 39
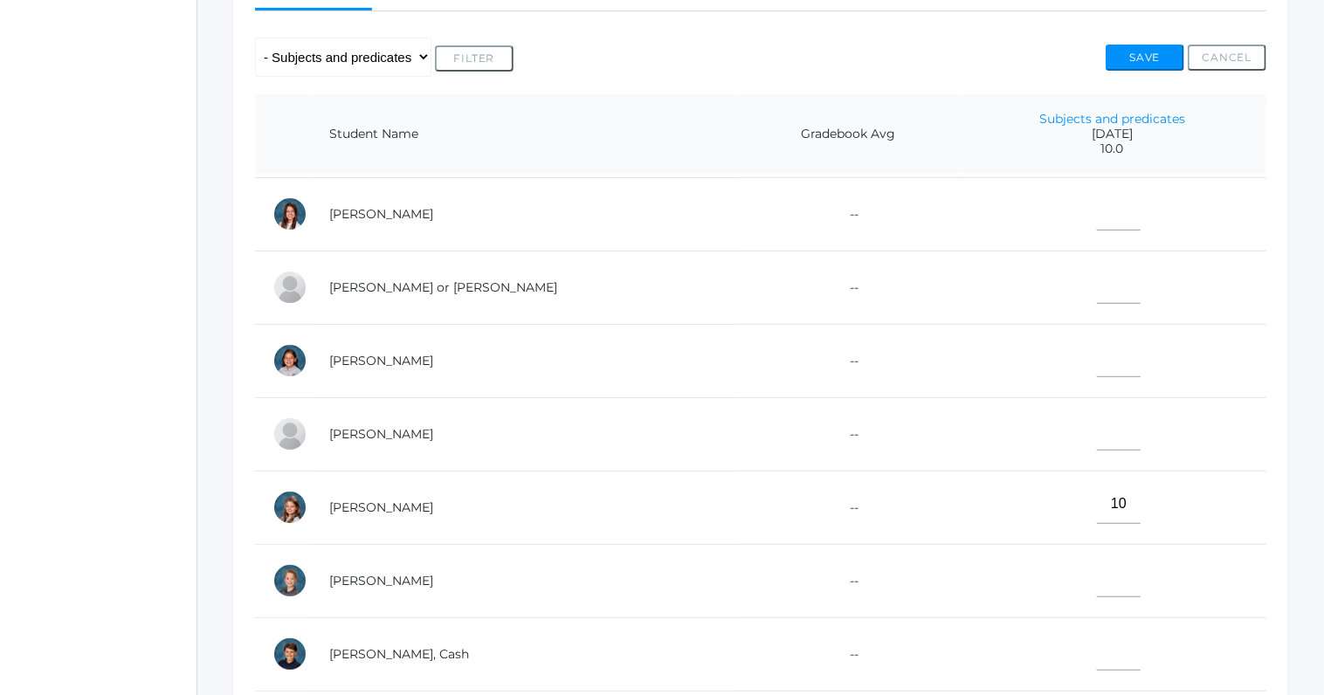
scroll to position [56, 0]
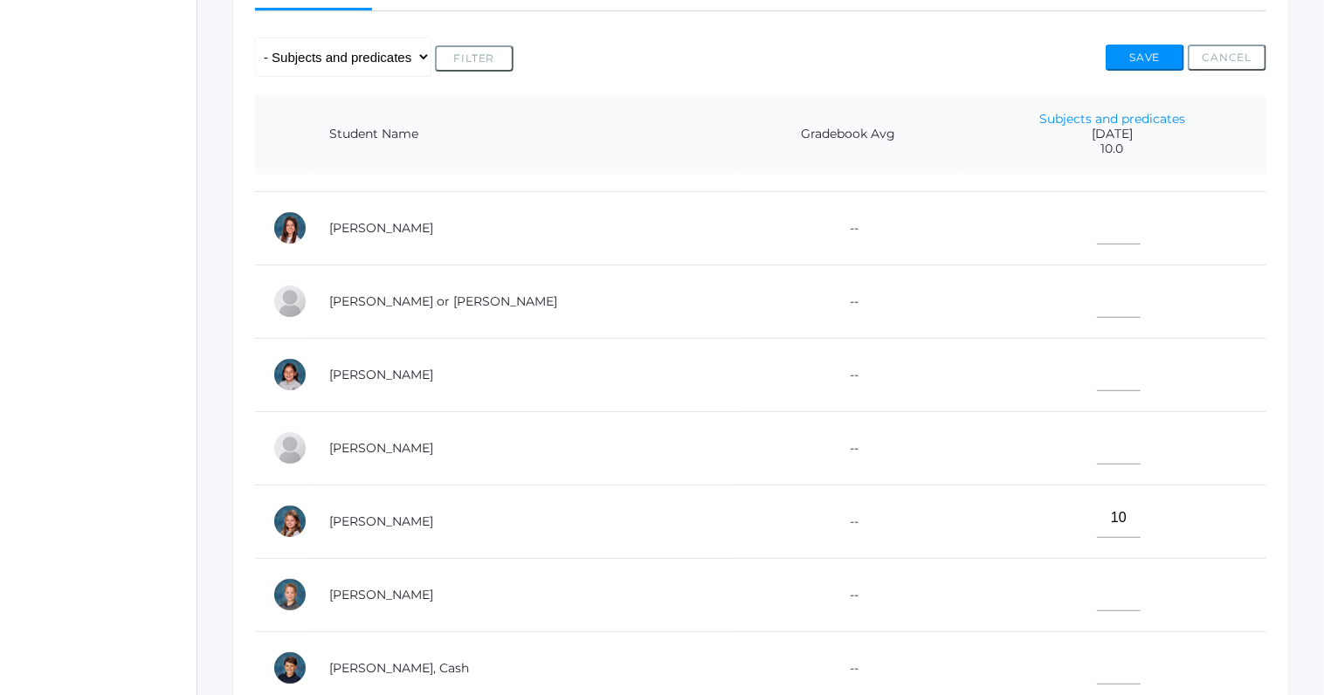
type input"] "10"
click at [1097, 371] on input"] "text" at bounding box center [1119, 371] width 44 height 39
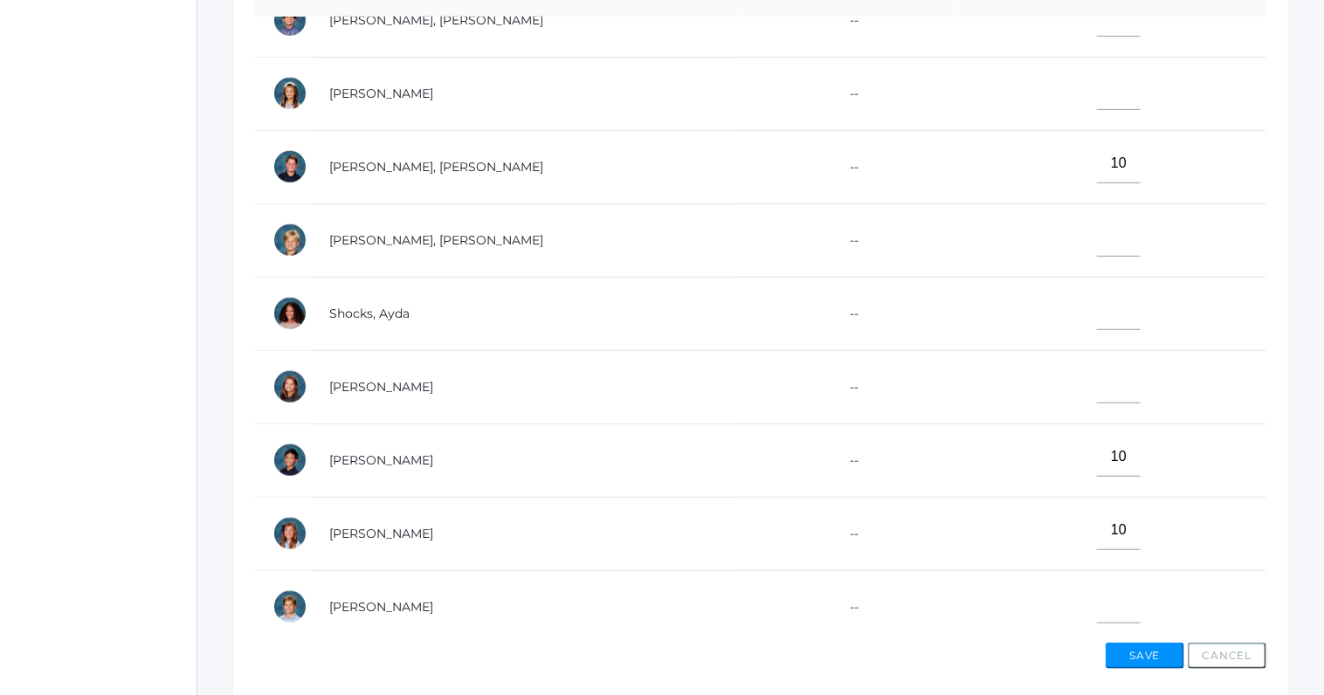
scroll to position [579, 0]
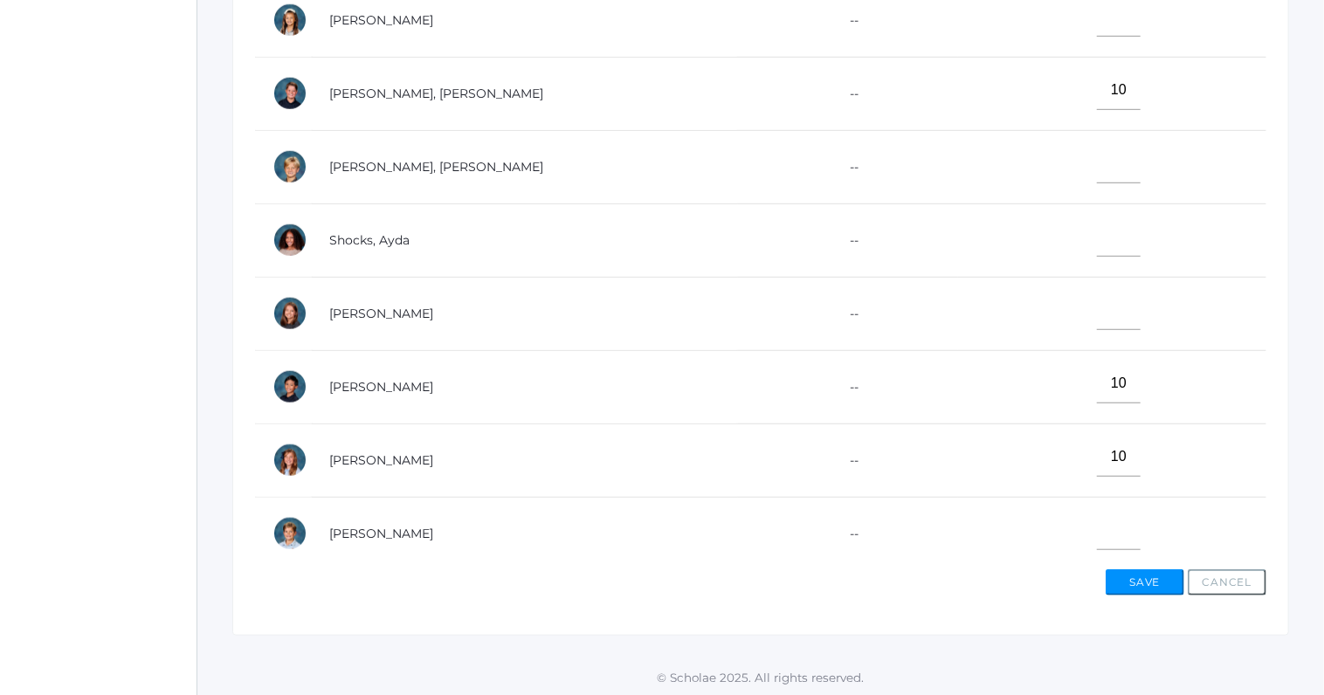
type input"] "10"
click at [1097, 524] on input"] "text" at bounding box center [1119, 530] width 44 height 39
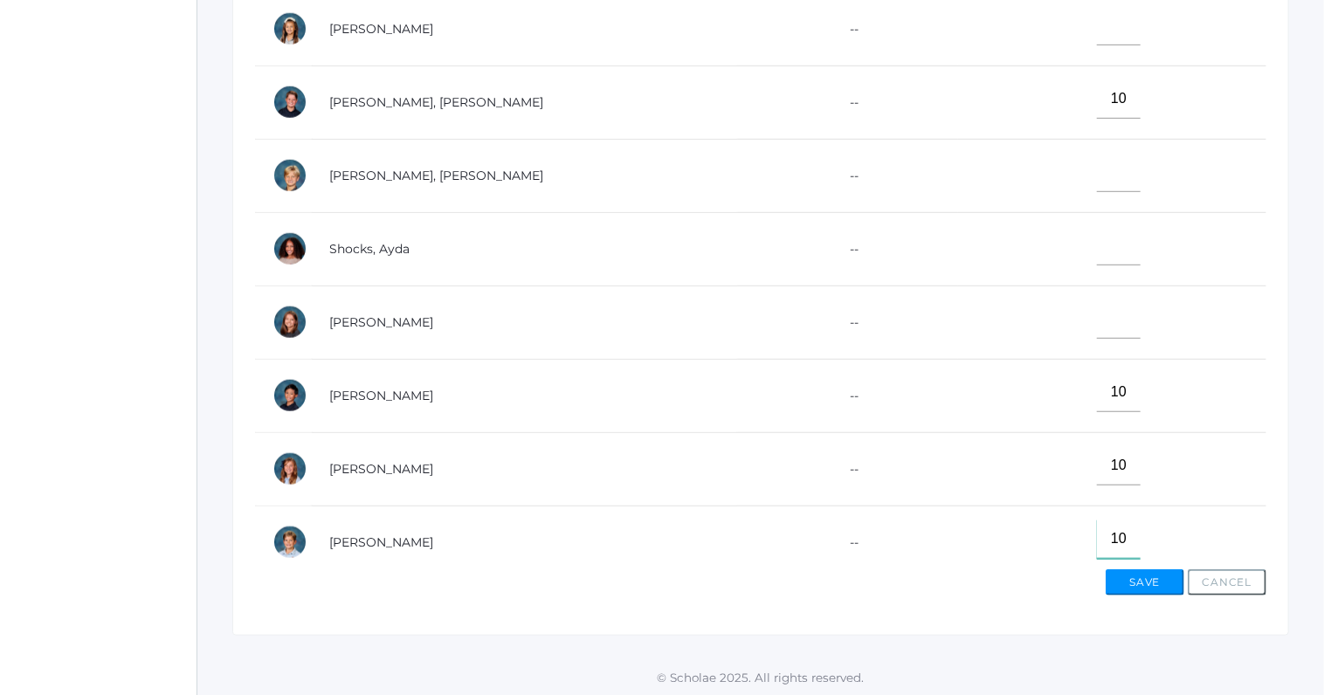
scroll to position [824, 0]
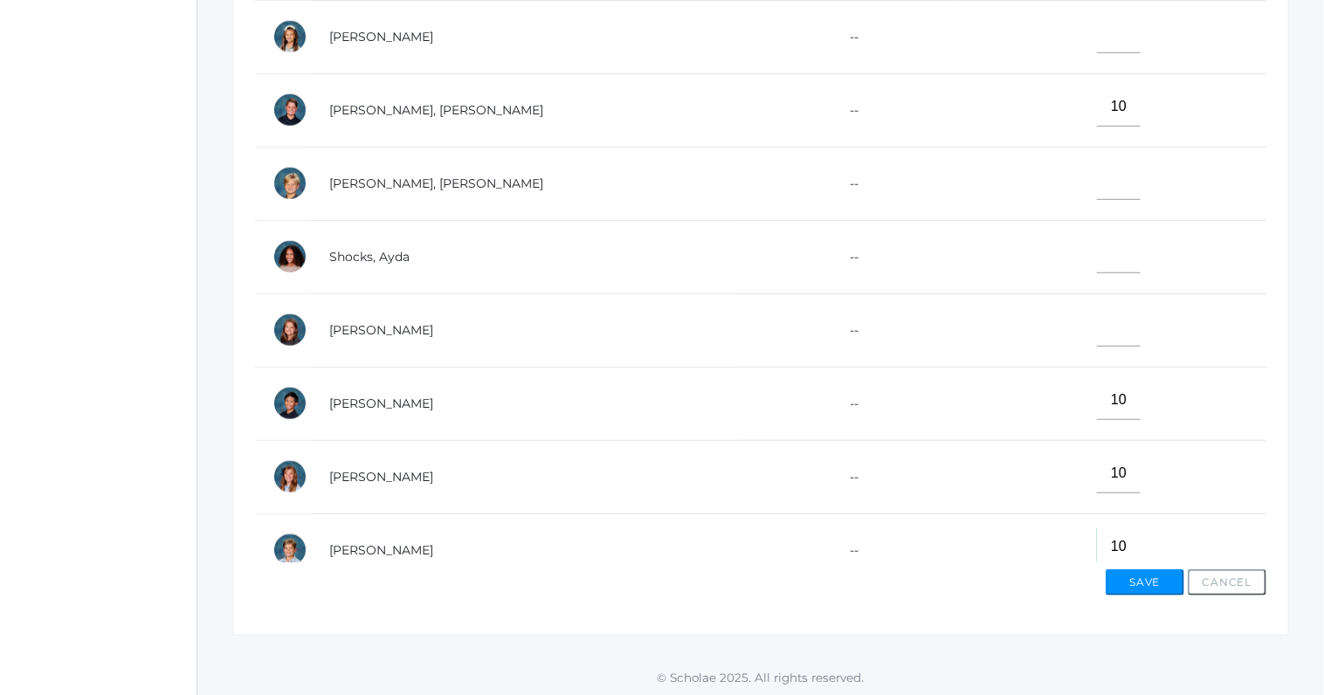
type input"] "10"
click at [1097, 258] on input"] "text" at bounding box center [1119, 253] width 44 height 39
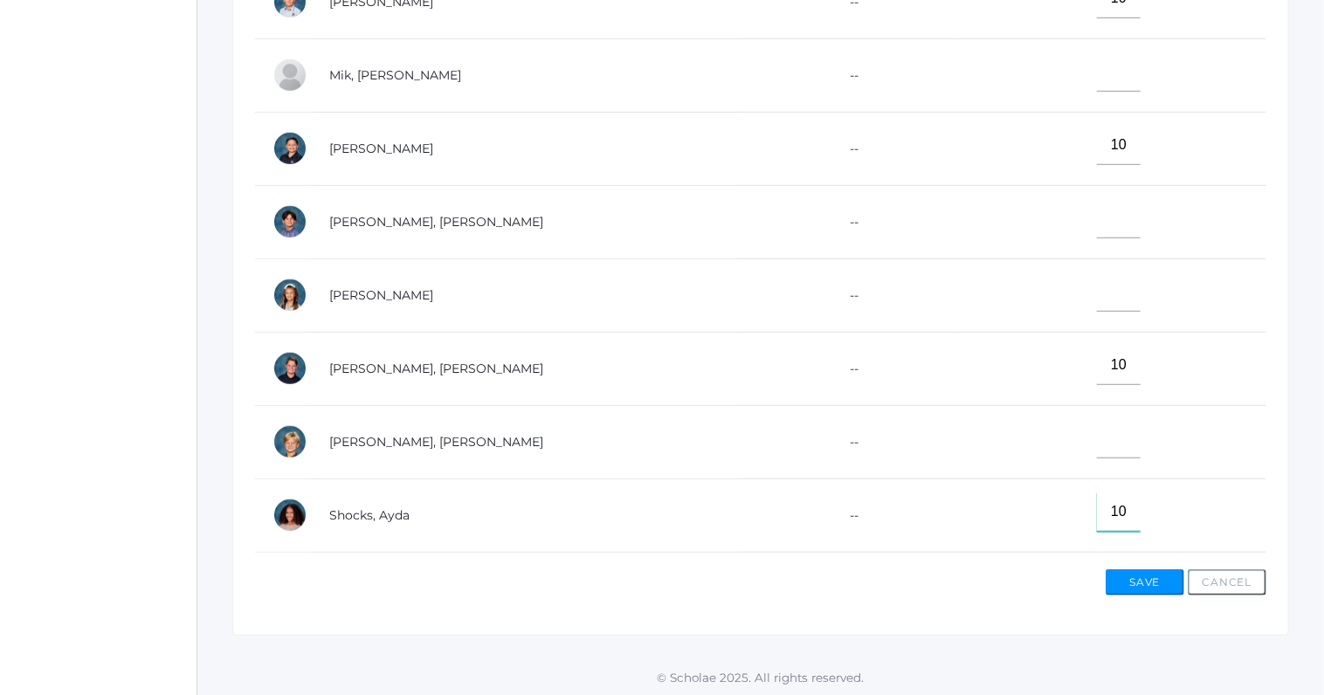
scroll to position [562, 0]
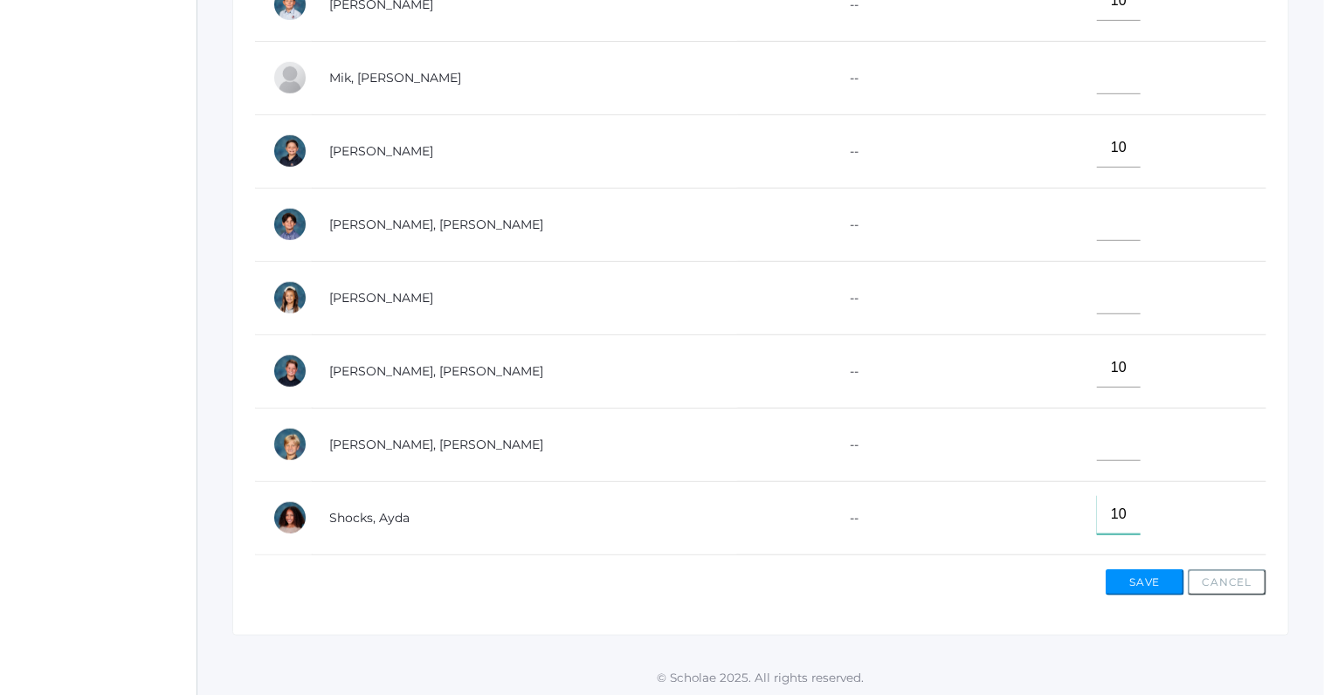
type input"] "10"
click at [1101, 86] on input"] "text" at bounding box center [1119, 74] width 44 height 39
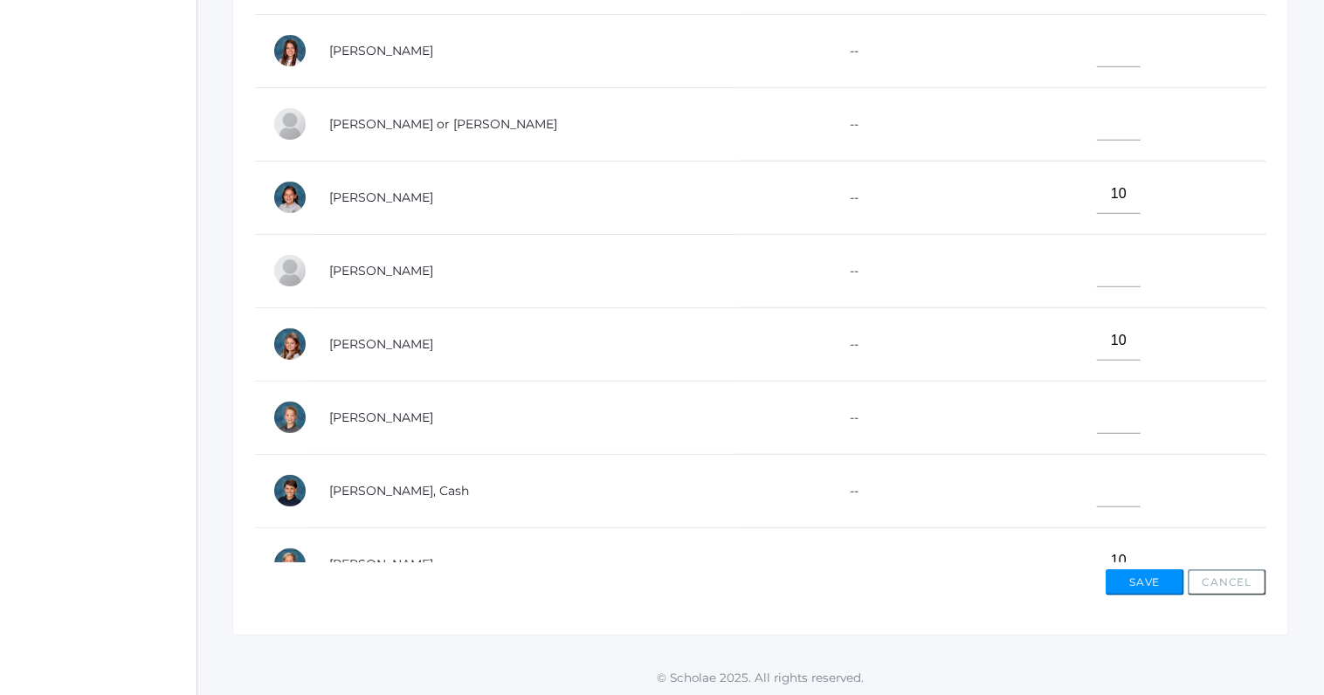
scroll to position [0, 0]
type input"] "10"
click at [1097, 131] on input"] "text" at bounding box center [1119, 123] width 44 height 39
type input"] "10"
click at [1097, 488] on input"] "text" at bounding box center [1119, 490] width 44 height 39
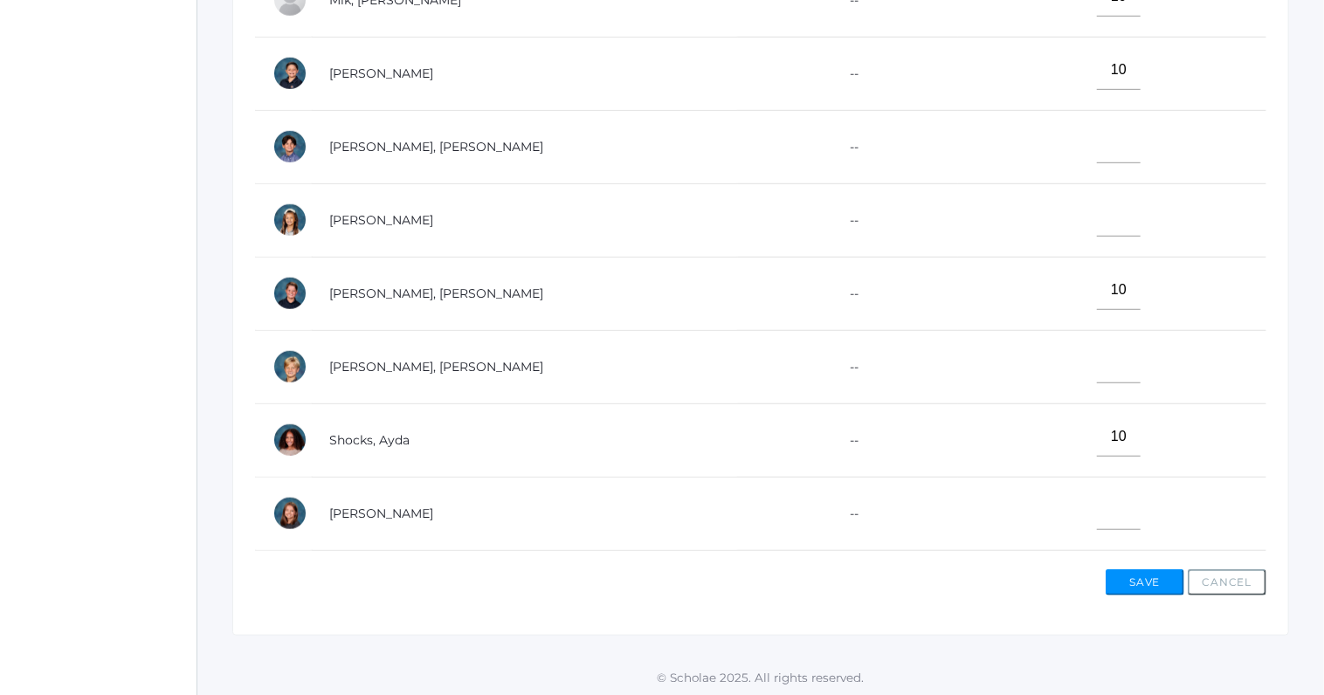
scroll to position [800, 0]
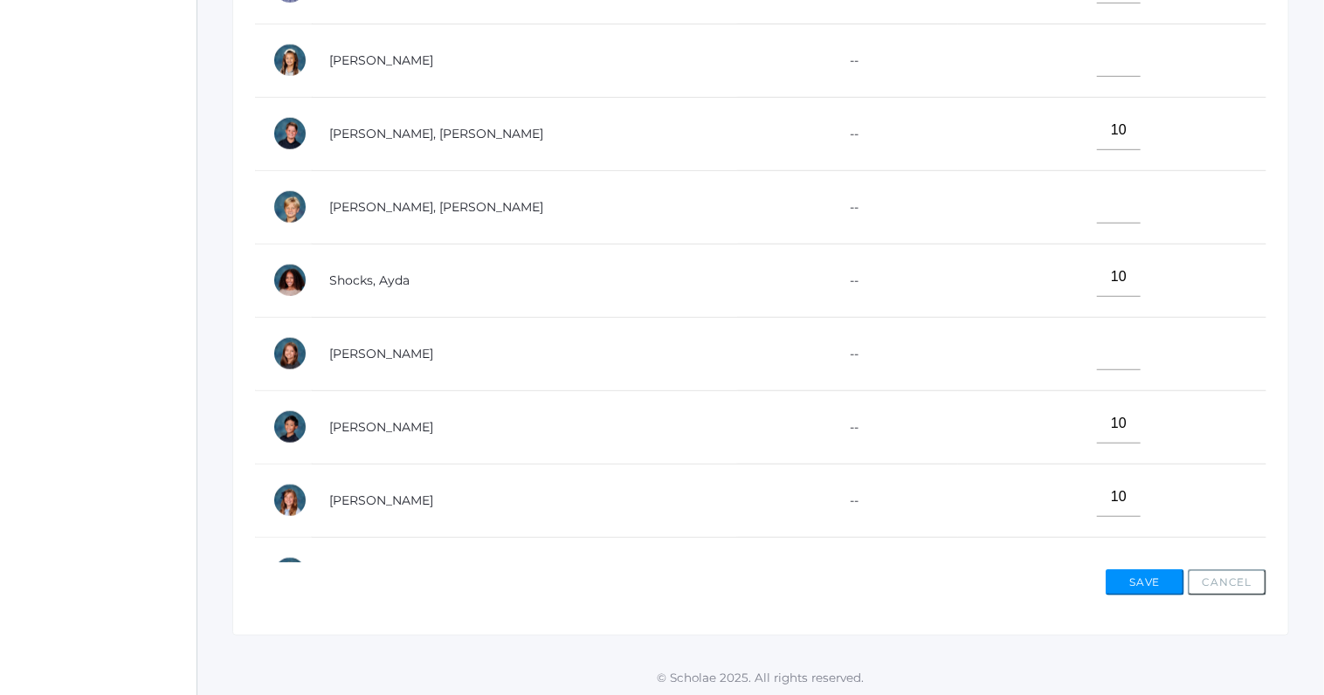
type input"] "10"
click at [1097, 343] on input"] "text" at bounding box center [1119, 350] width 44 height 39
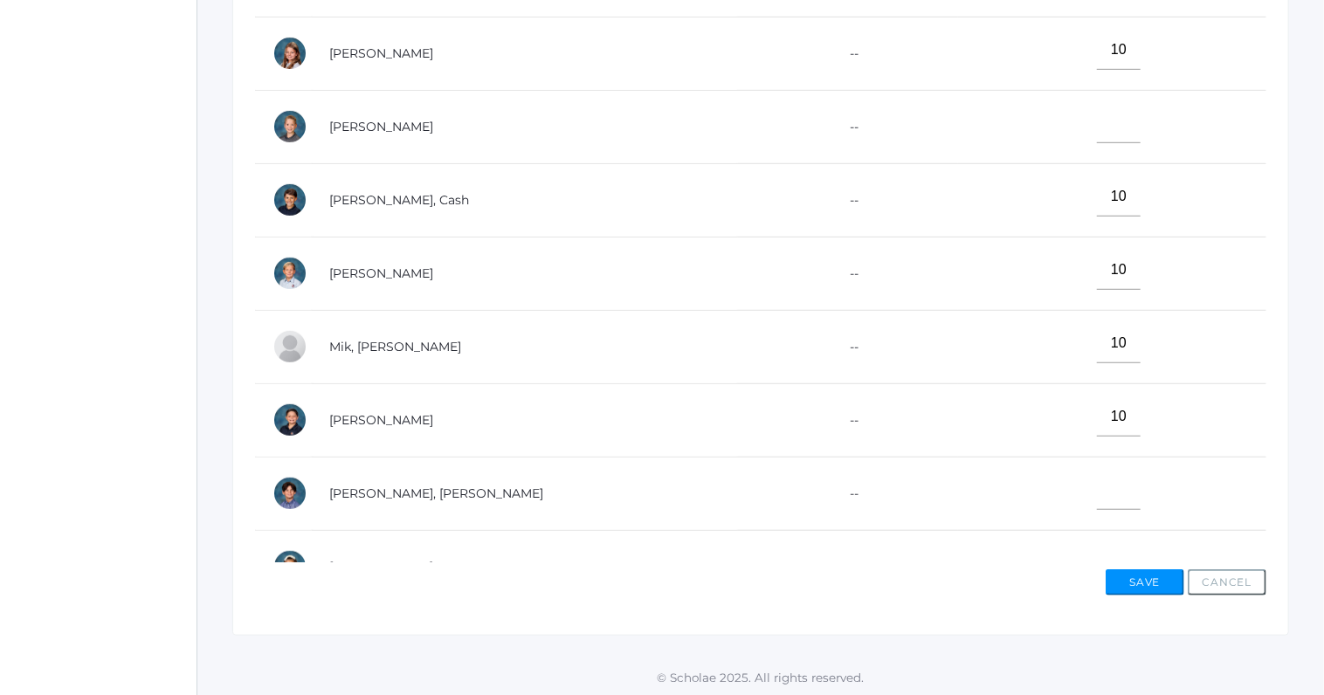
scroll to position [376, 0]
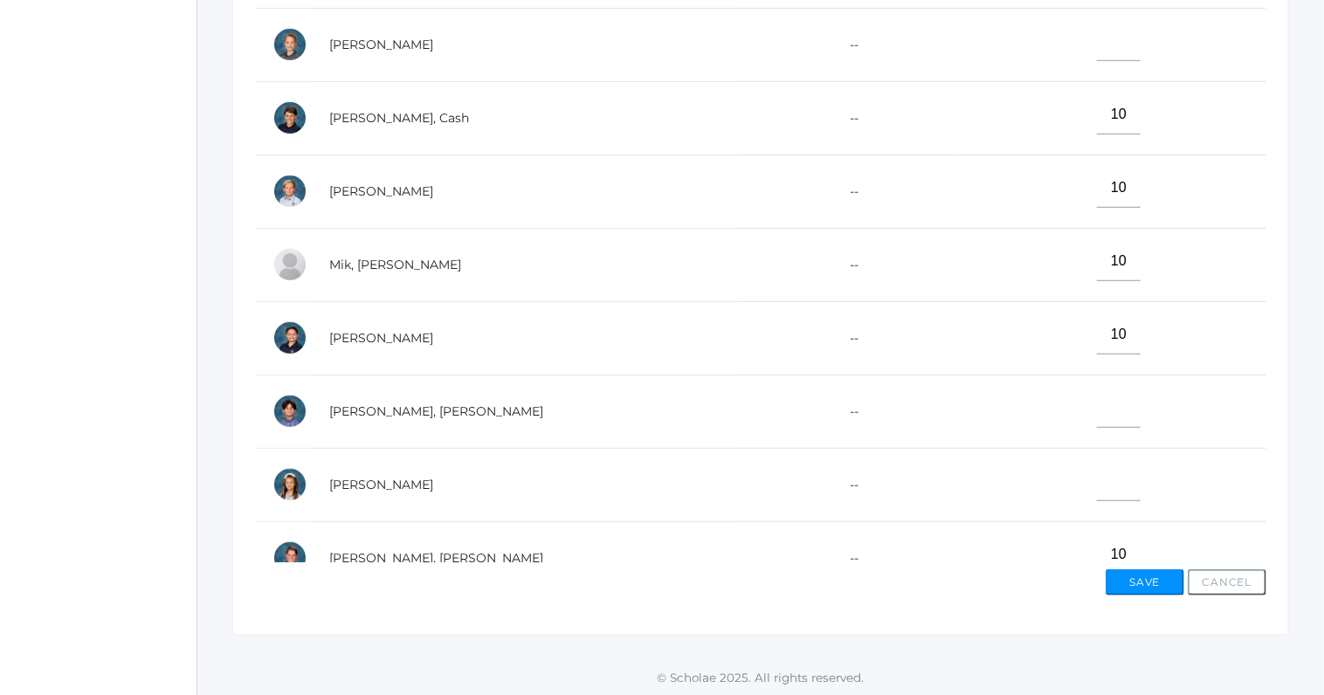
type input"] "10"
click at [1097, 404] on input"] "text" at bounding box center [1119, 408] width 44 height 39
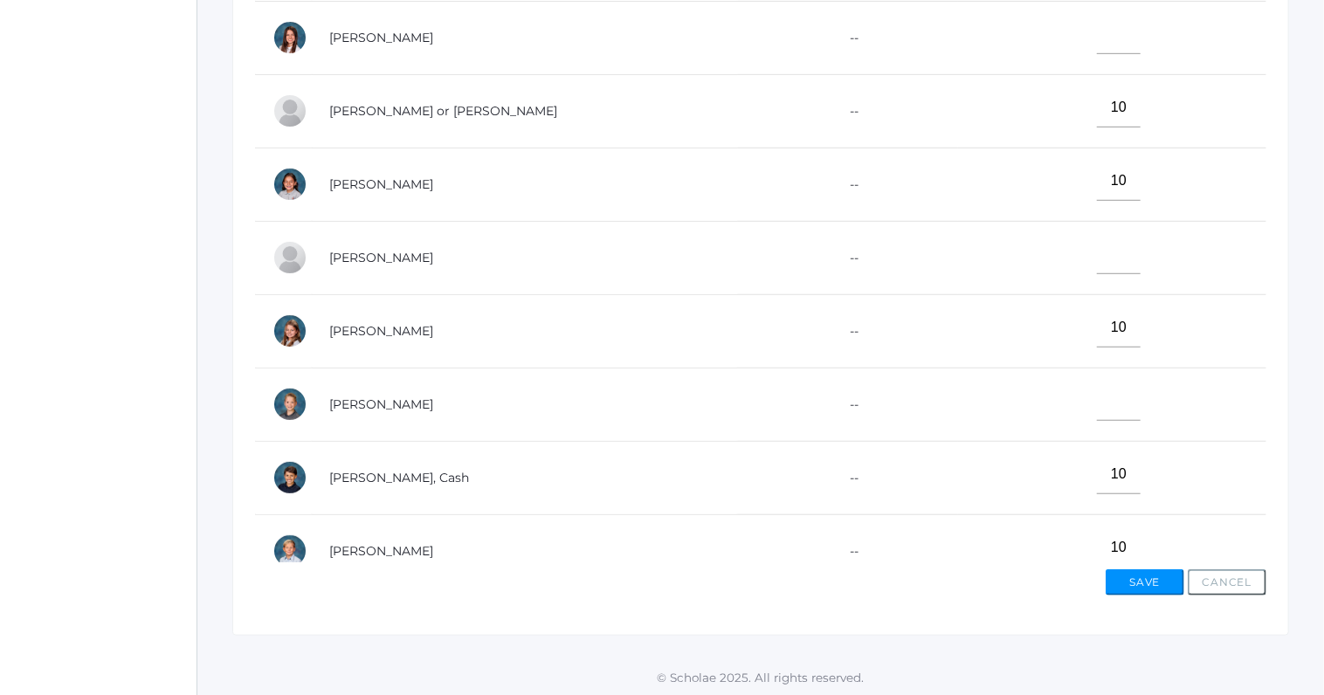
scroll to position [0, 0]
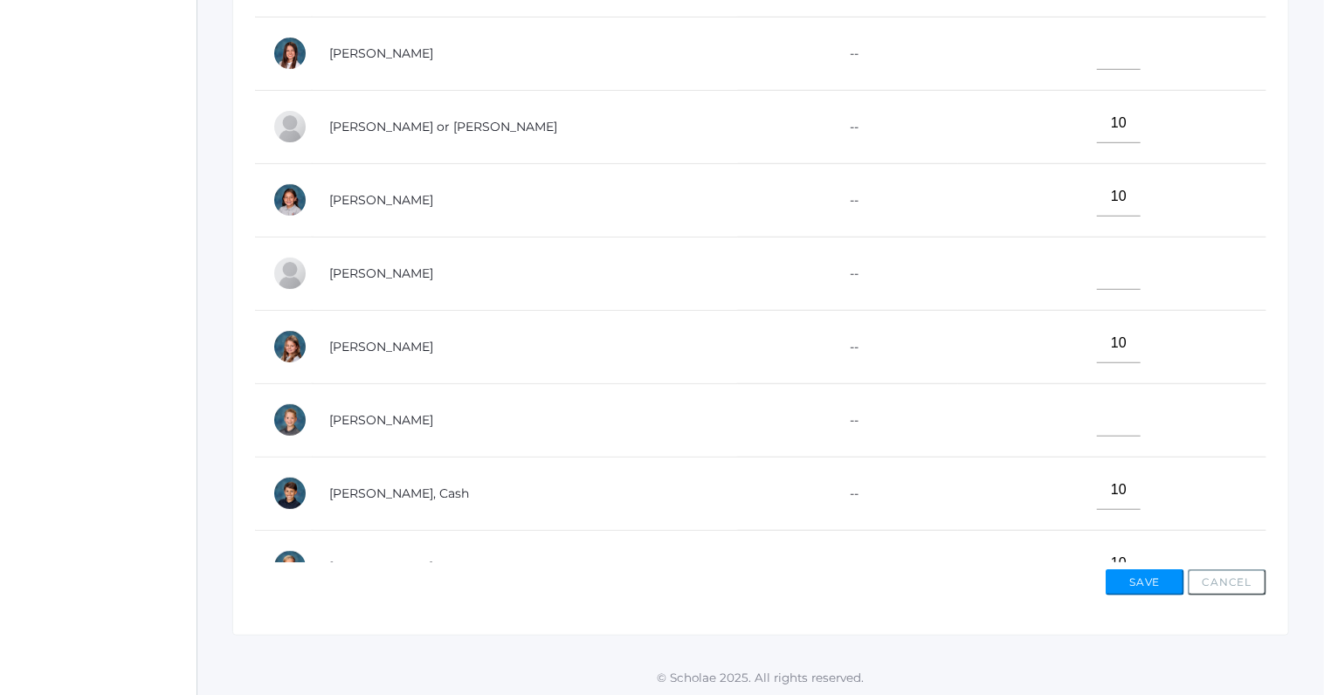
type input"] "10"
click at [1097, 57] on input"] "text" at bounding box center [1119, 50] width 44 height 39
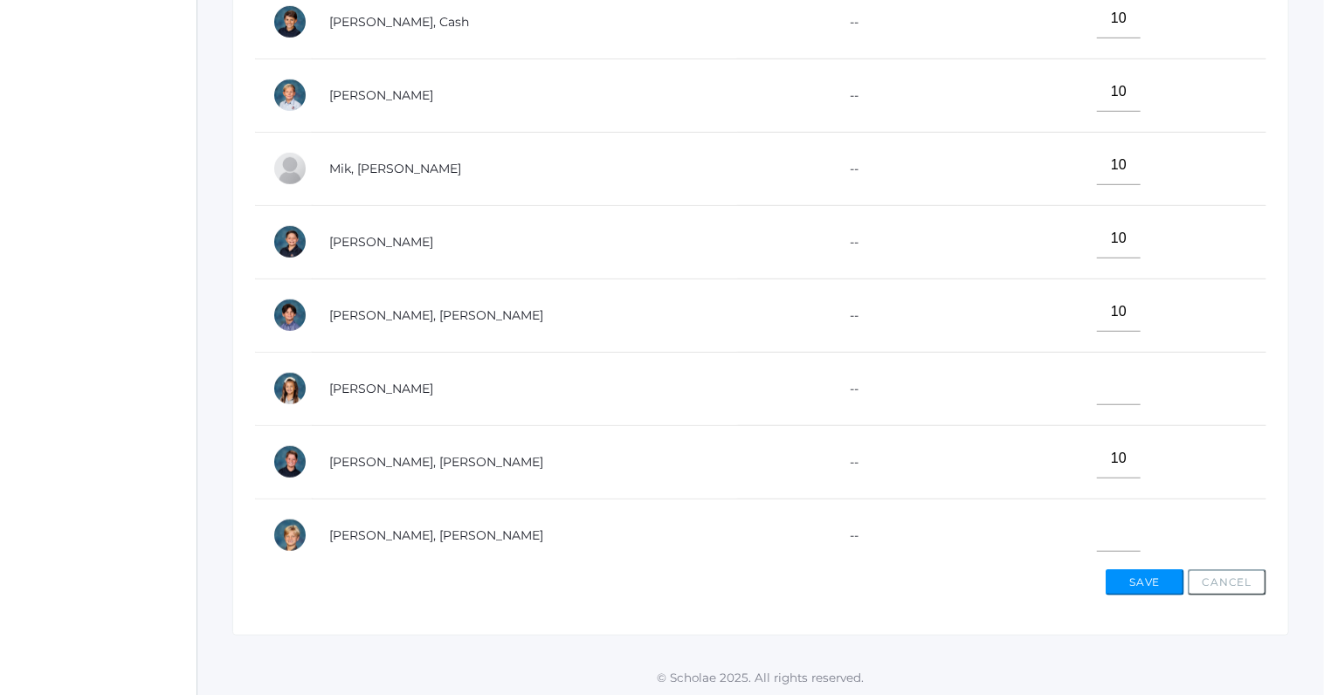
scroll to position [555, 0]
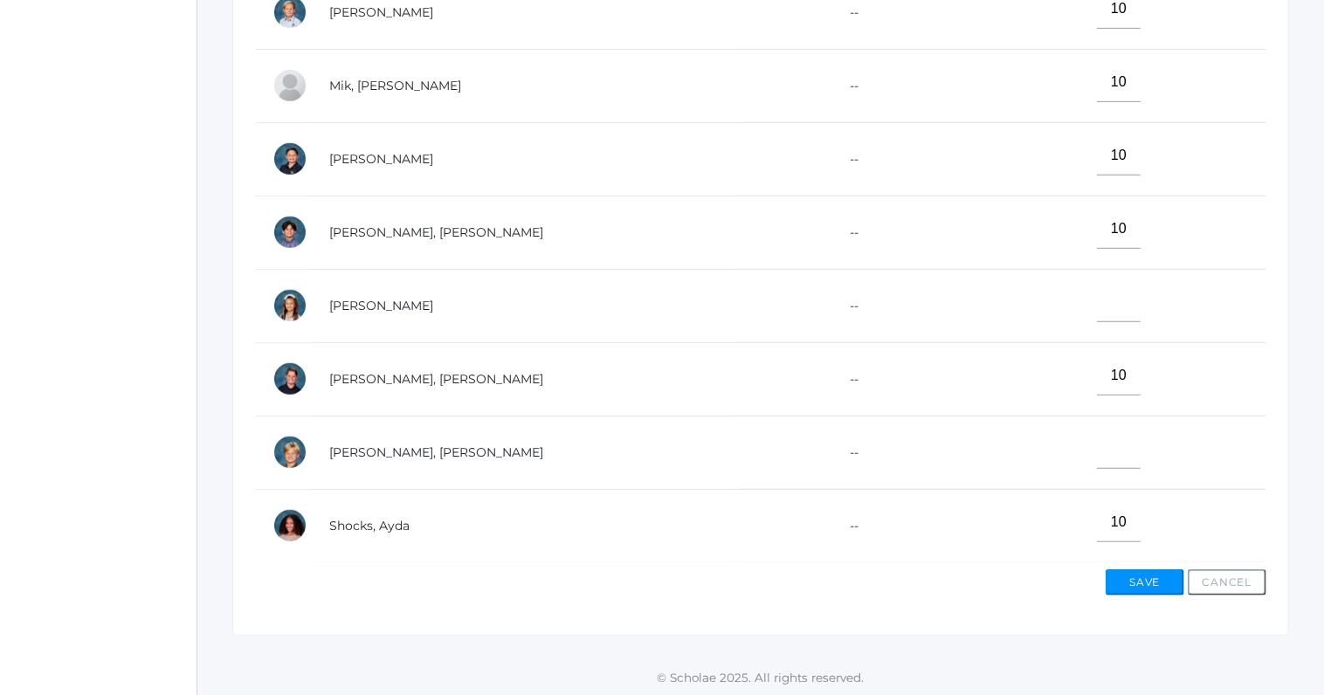
type input"] "10"
click at [1097, 303] on input"] "text" at bounding box center [1119, 302] width 44 height 39
type input"] "10"
click at [1097, 445] on input"] "text" at bounding box center [1119, 449] width 44 height 39
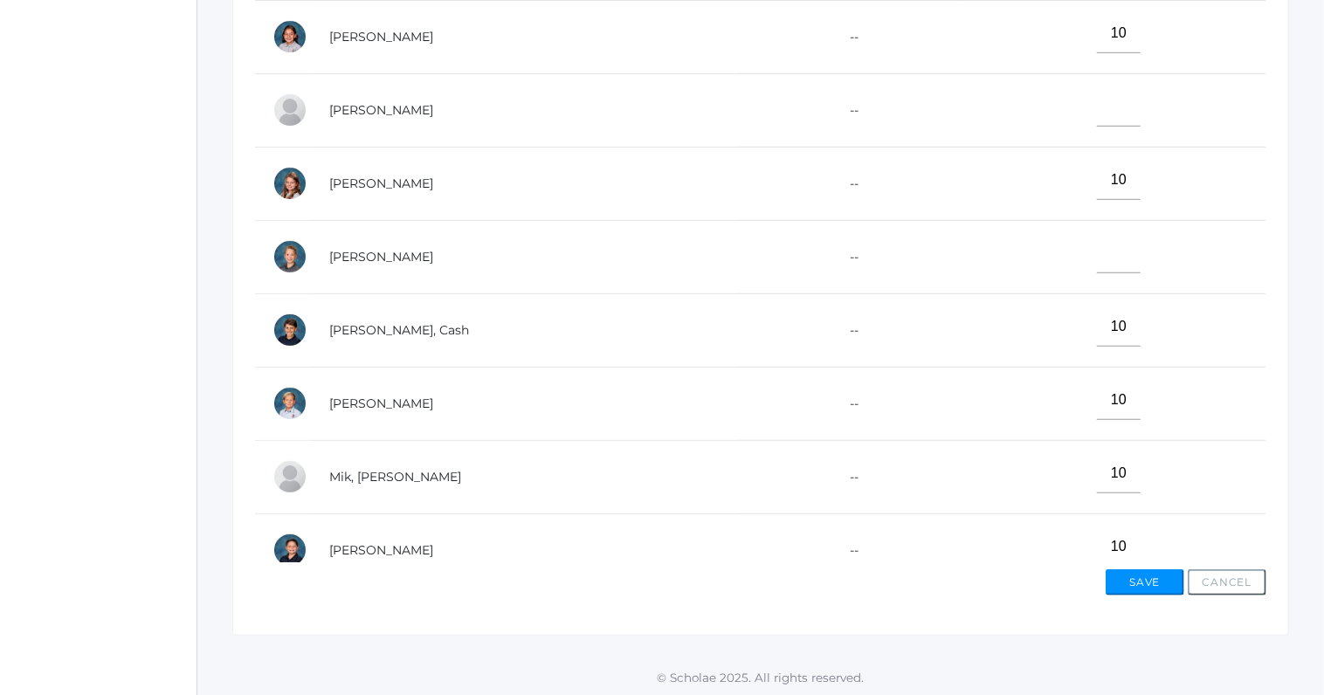
scroll to position [138, 0]
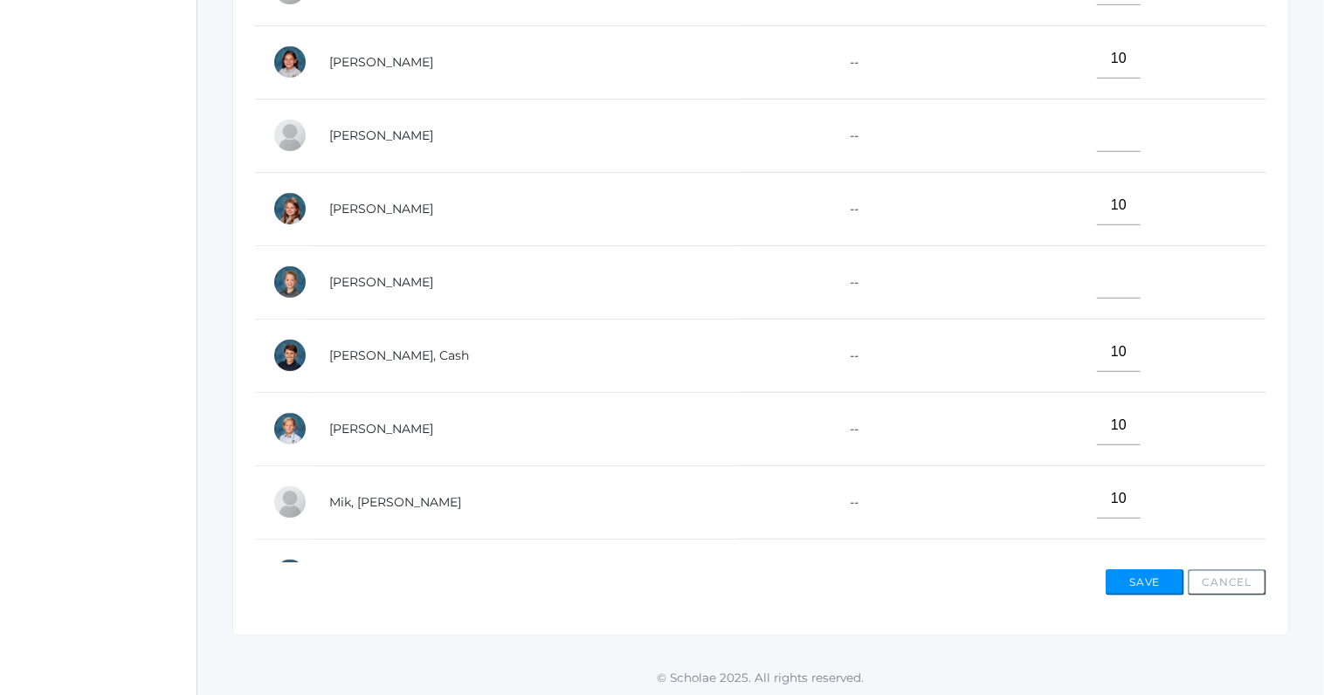
type input"] "0"
click at [1097, 135] on input"] "text" at bounding box center [1119, 132] width 44 height 39
type input"] "0"
click at [1097, 276] on input"] "text" at bounding box center [1119, 278] width 44 height 39
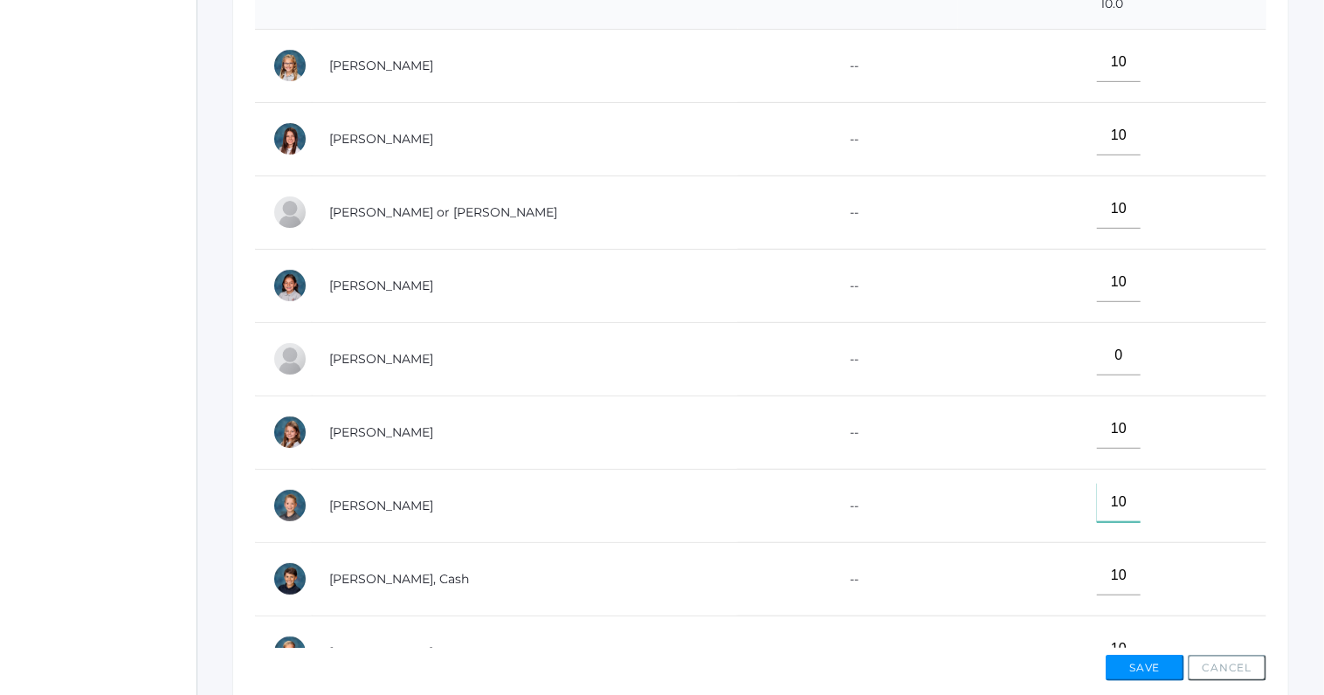
scroll to position [348, 0]
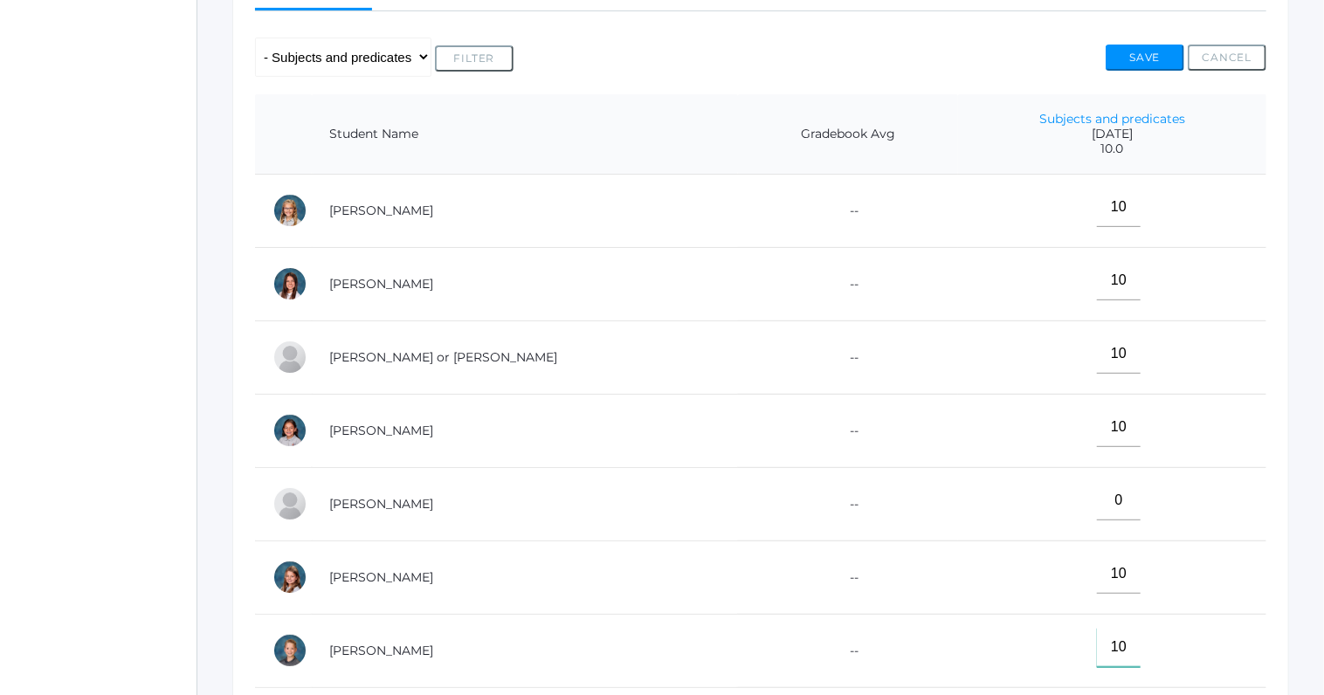
type input"] "10"
click at [1136, 56] on button "Save" at bounding box center [1145, 58] width 79 height 26
